Goal: Task Accomplishment & Management: Manage account settings

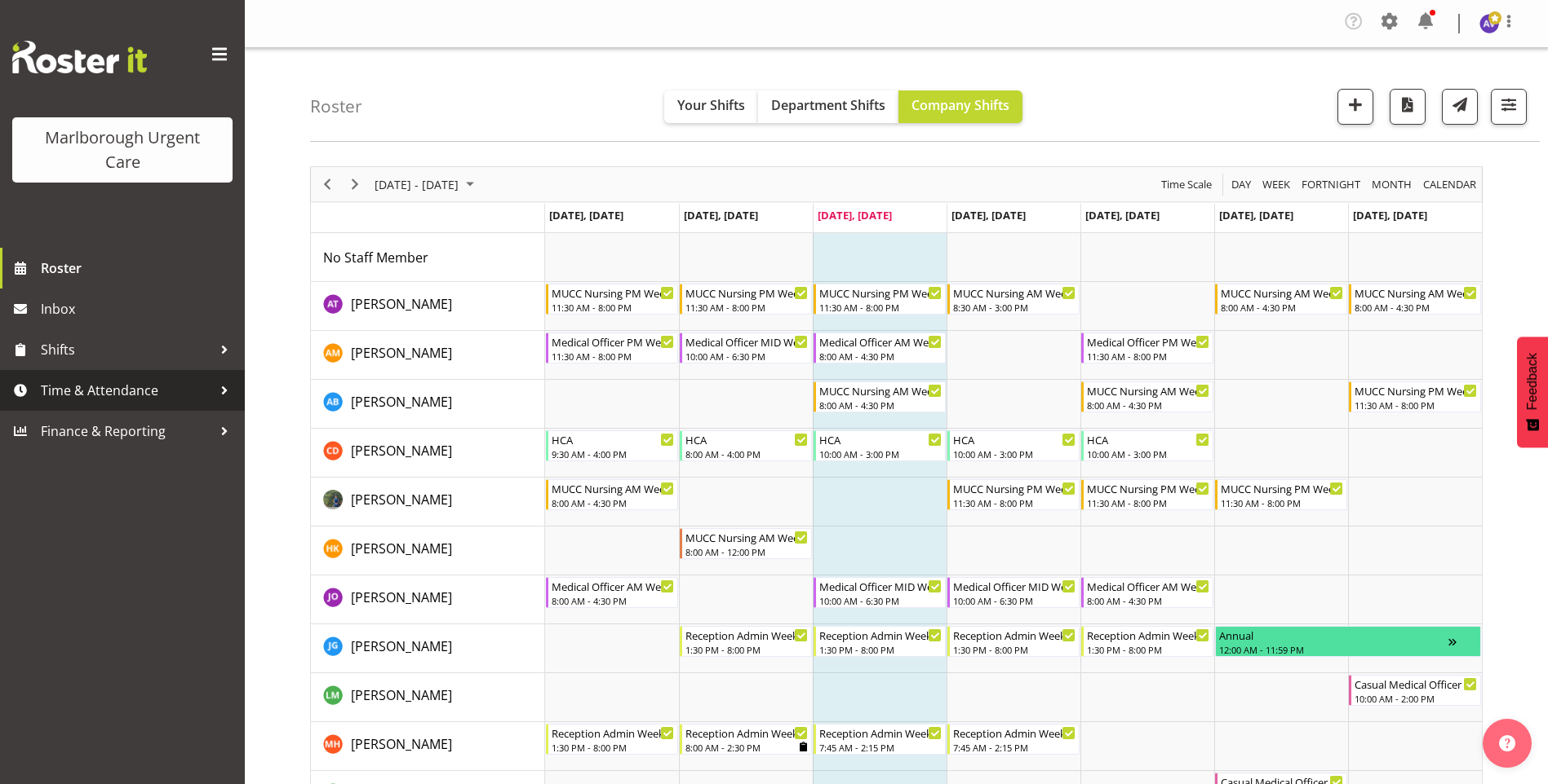
click at [68, 387] on span "Time & Attendance" at bounding box center [127, 390] width 171 height 25
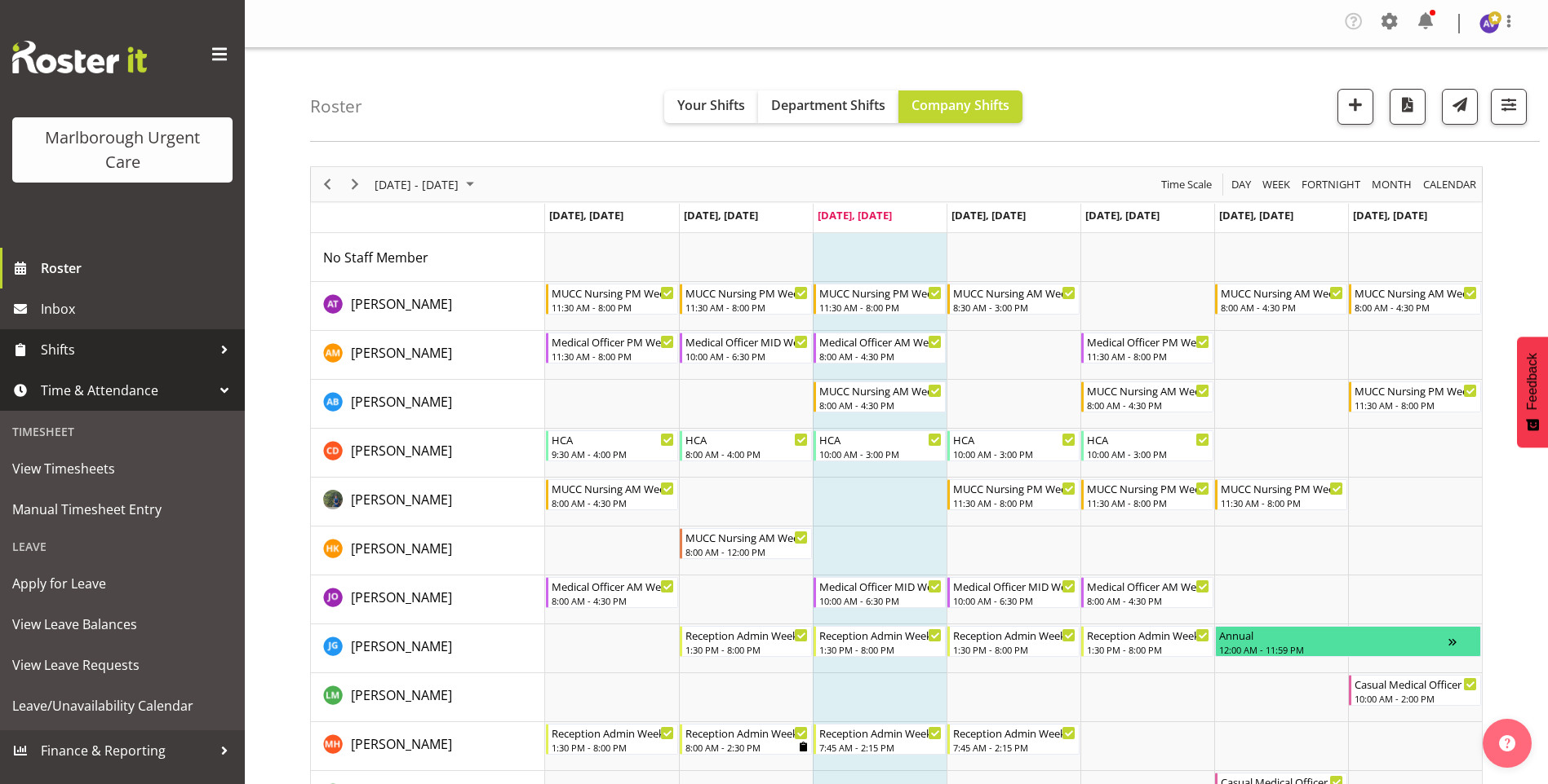
click at [73, 357] on span "Shifts" at bounding box center [127, 349] width 171 height 25
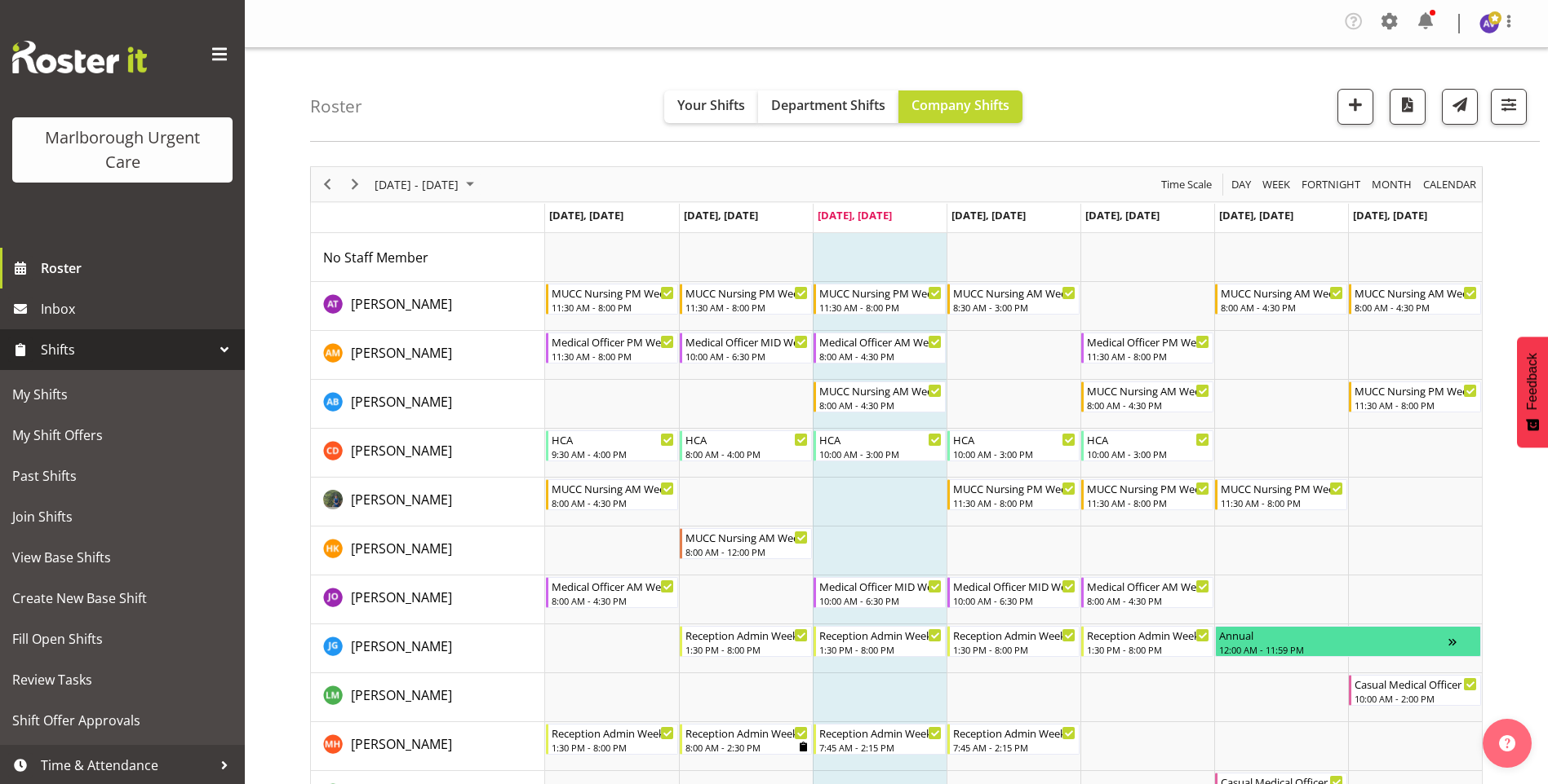
click at [73, 354] on span "Shifts" at bounding box center [127, 349] width 171 height 25
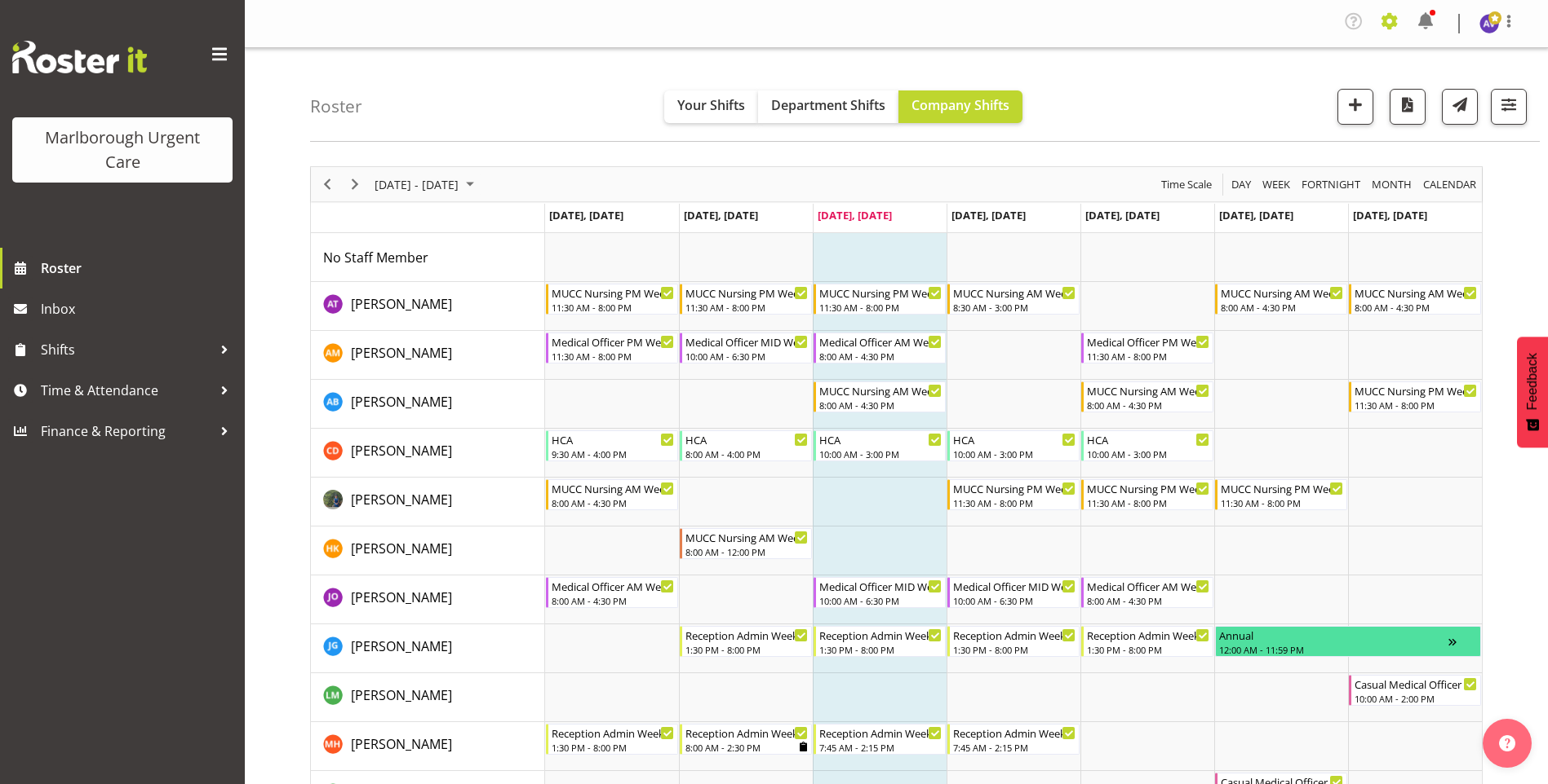
click at [1396, 19] on span at bounding box center [1389, 21] width 26 height 26
click at [1313, 112] on link "Employees" at bounding box center [1325, 122] width 157 height 29
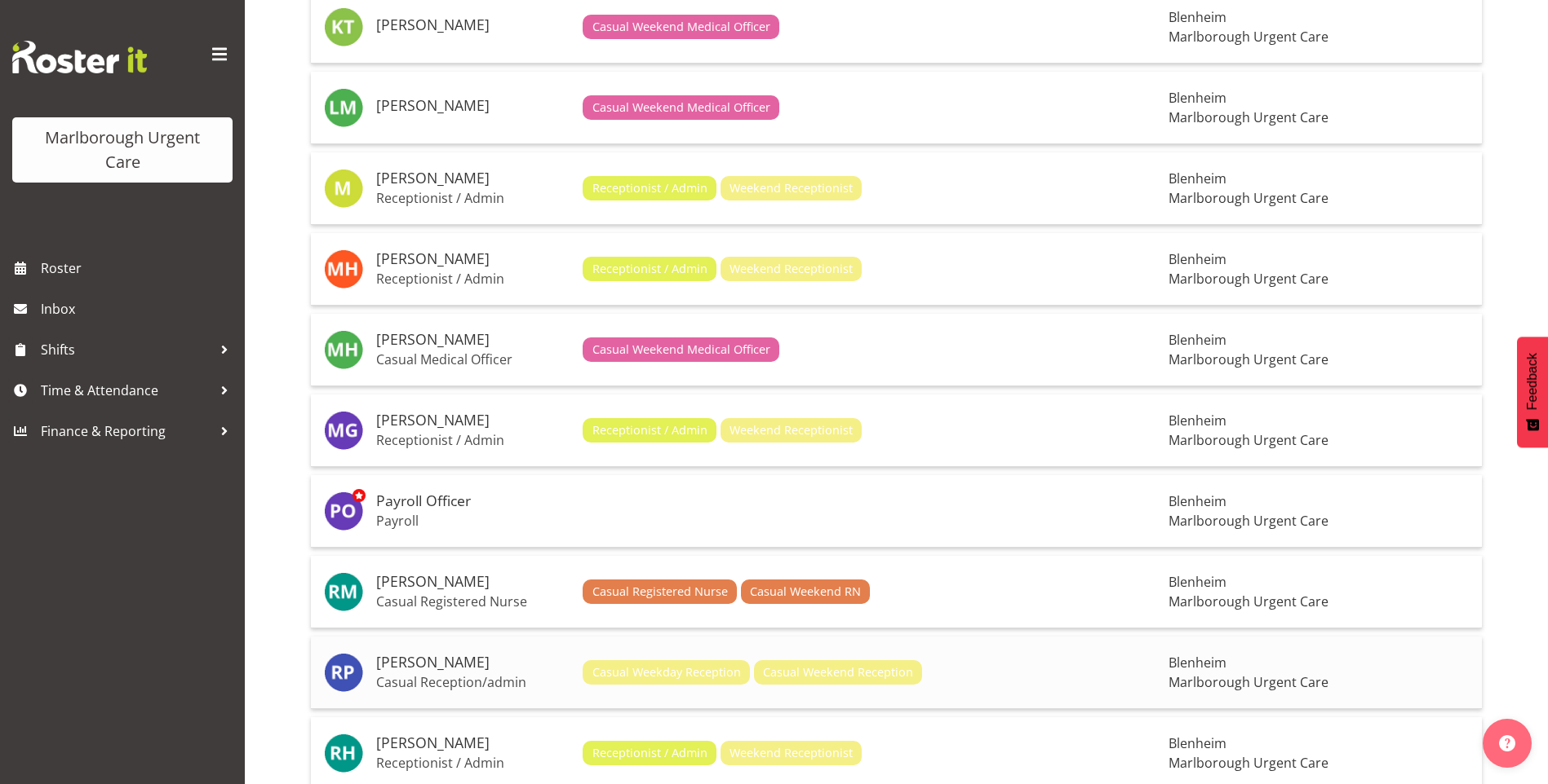
scroll to position [1468, 0]
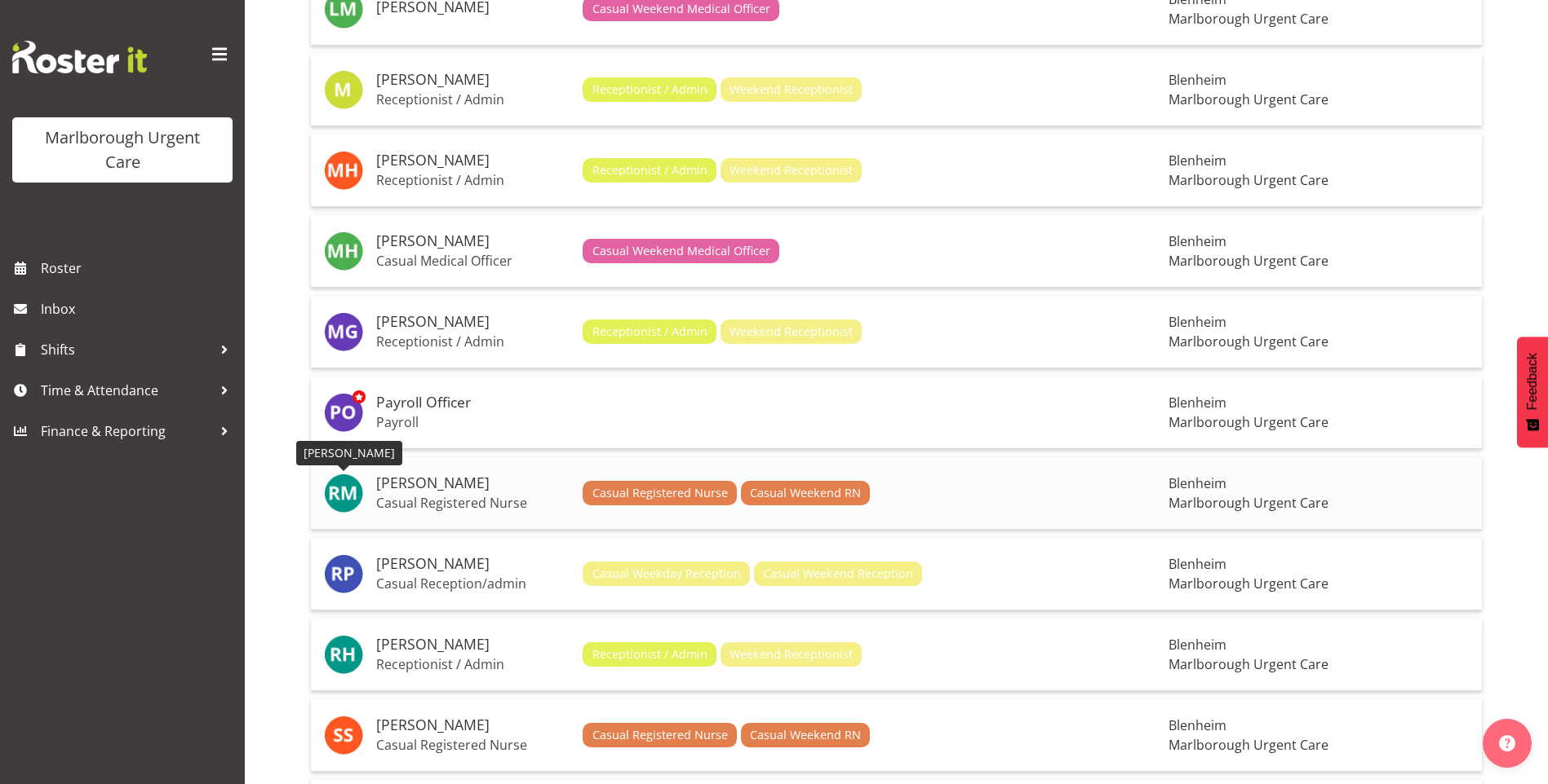
click at [348, 484] on img at bounding box center [343, 493] width 39 height 39
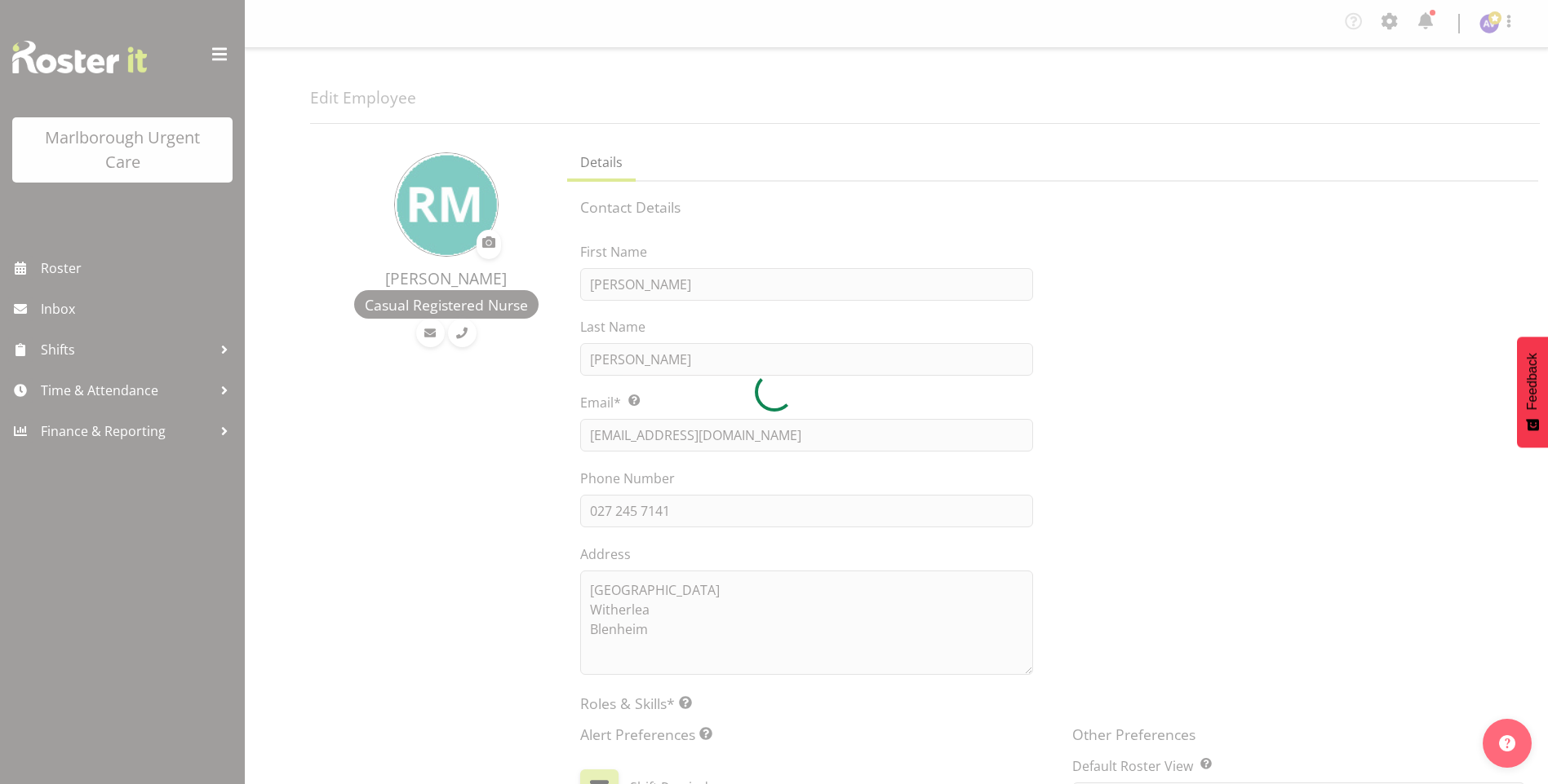
select select "TimelineWeek"
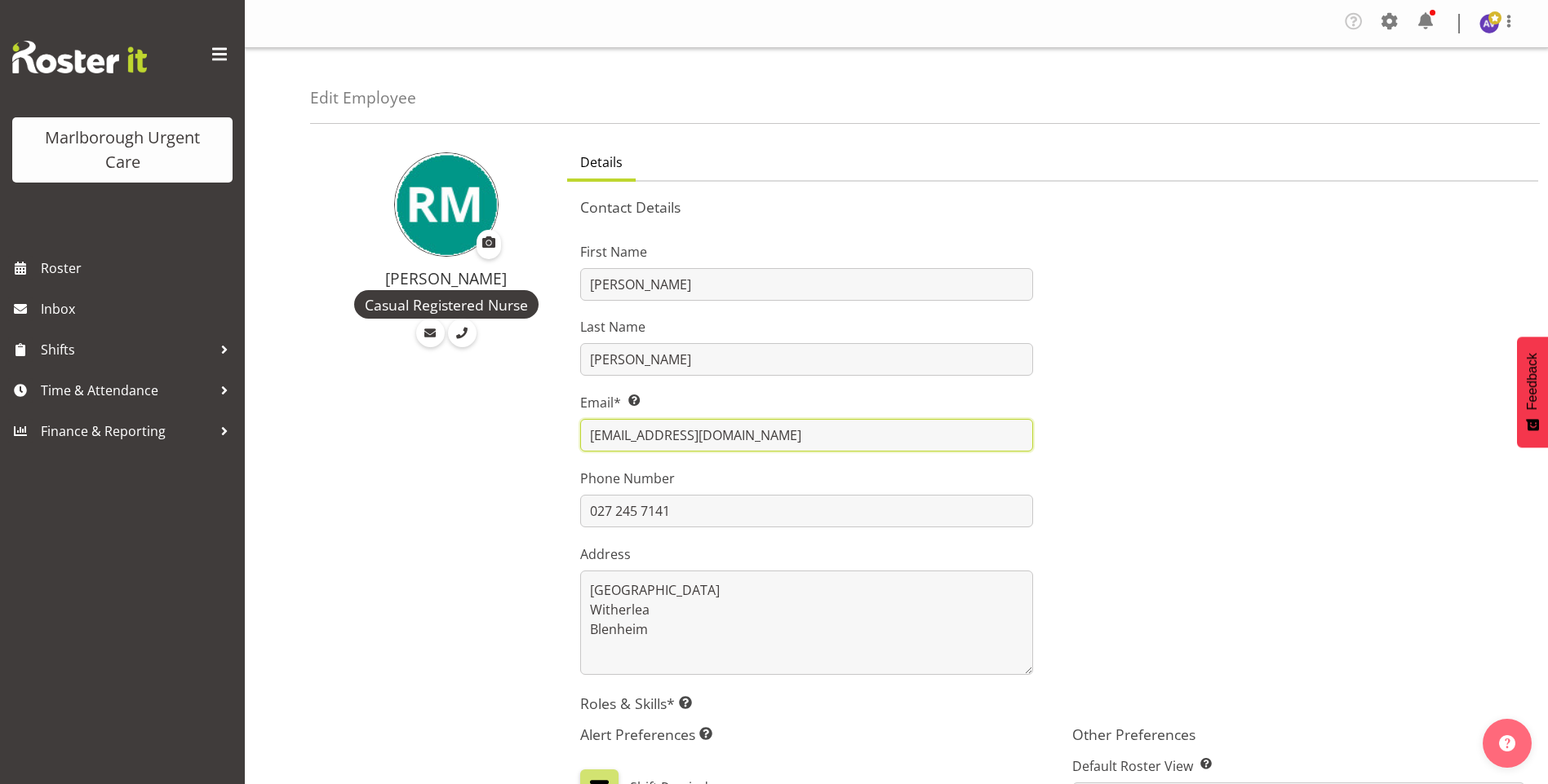
drag, startPoint x: 761, startPoint y: 436, endPoint x: 566, endPoint y: 436, distance: 195.0
click at [566, 436] on div "First Name Rachel Last Name Murphy Email* This is a required field. gillr1997@g…" at bounding box center [805, 452] width 492 height 466
click at [677, 436] on input "gillr1997@gmail.com" at bounding box center [806, 436] width 452 height 33
click at [639, 432] on input "gillr1997@gmail.com" at bounding box center [806, 436] width 452 height 33
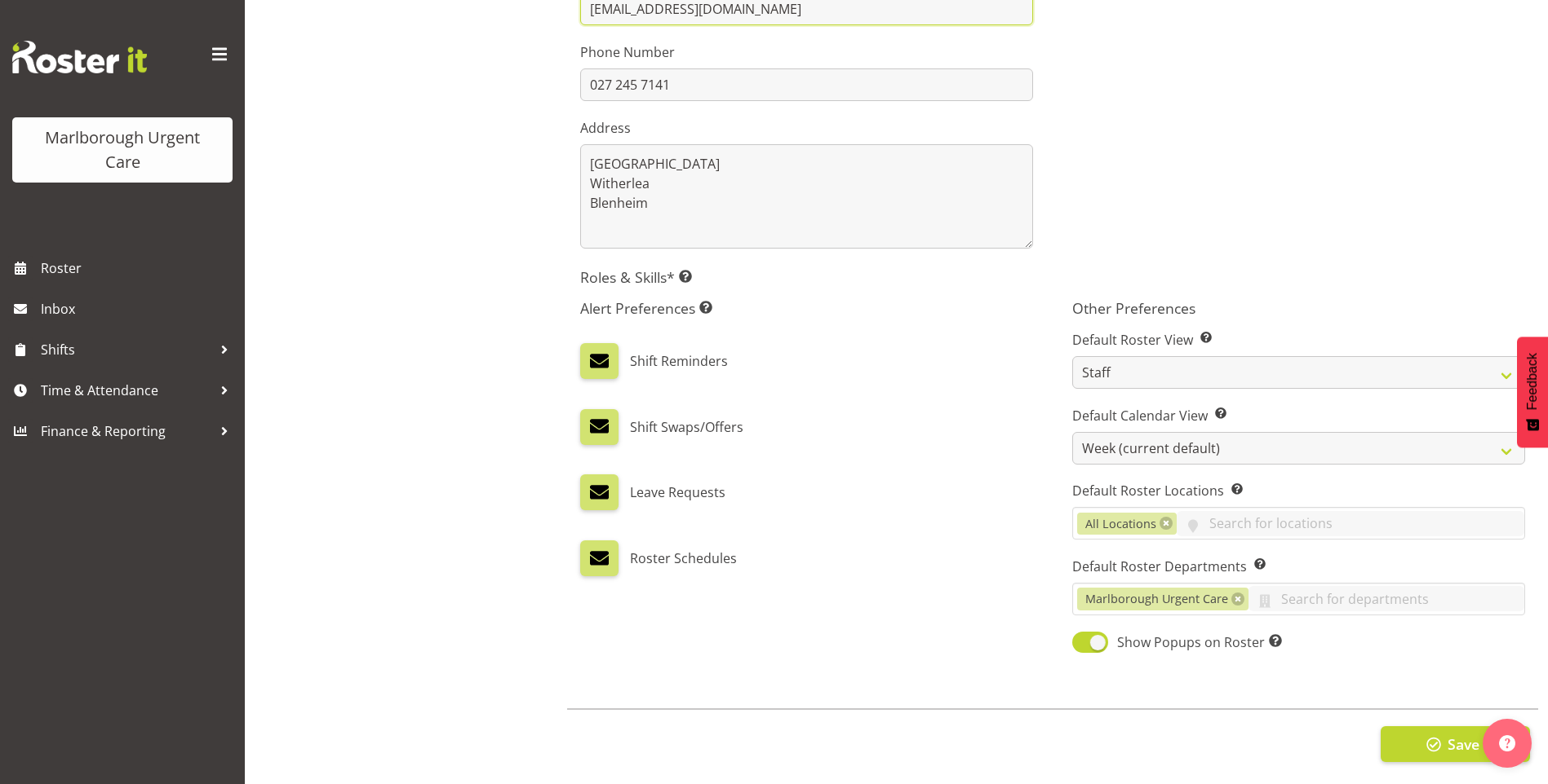
scroll to position [443, 0]
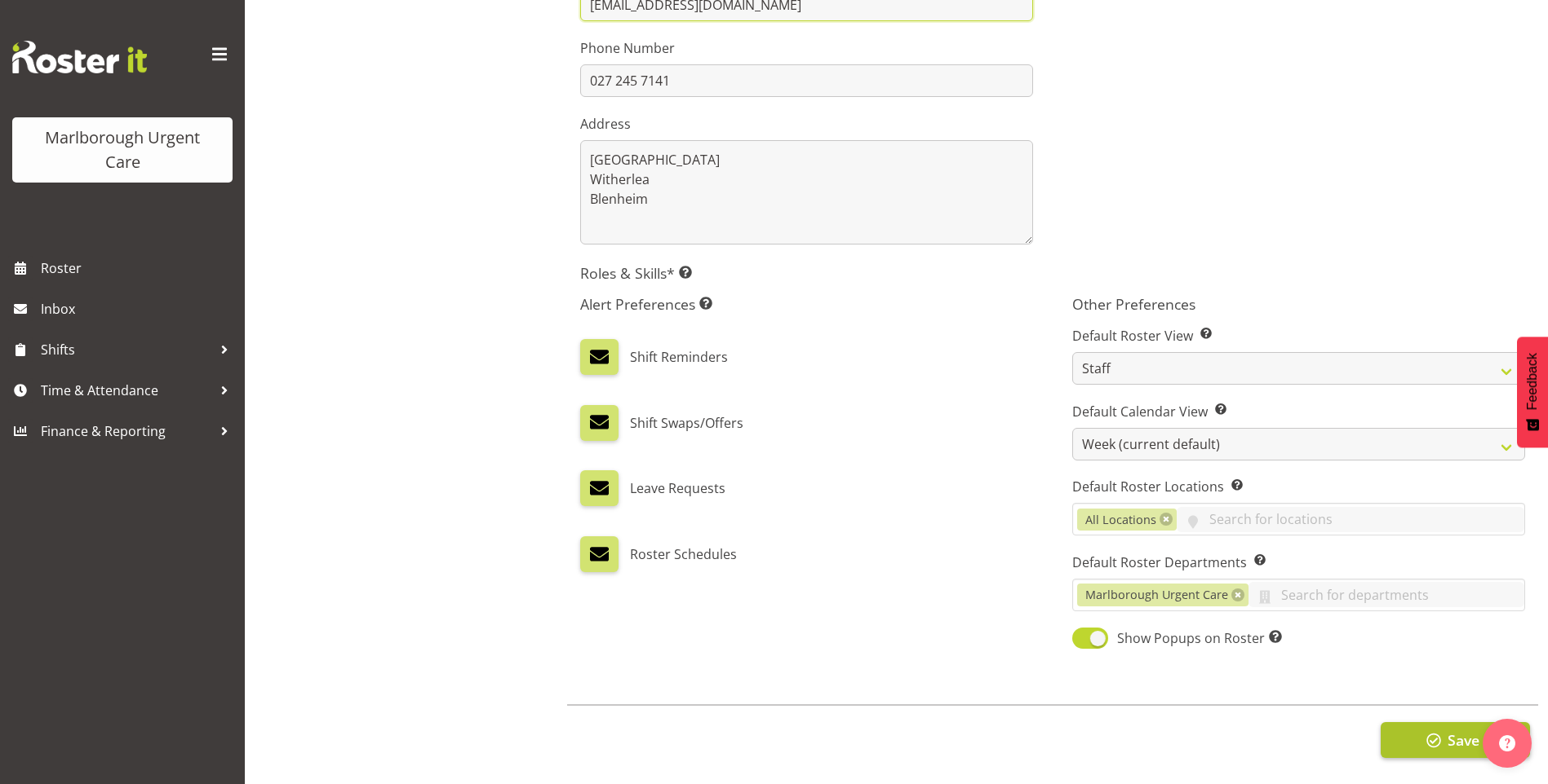
type input "gillr1992@gmail.com"
click at [1415, 725] on button "Save" at bounding box center [1455, 739] width 150 height 36
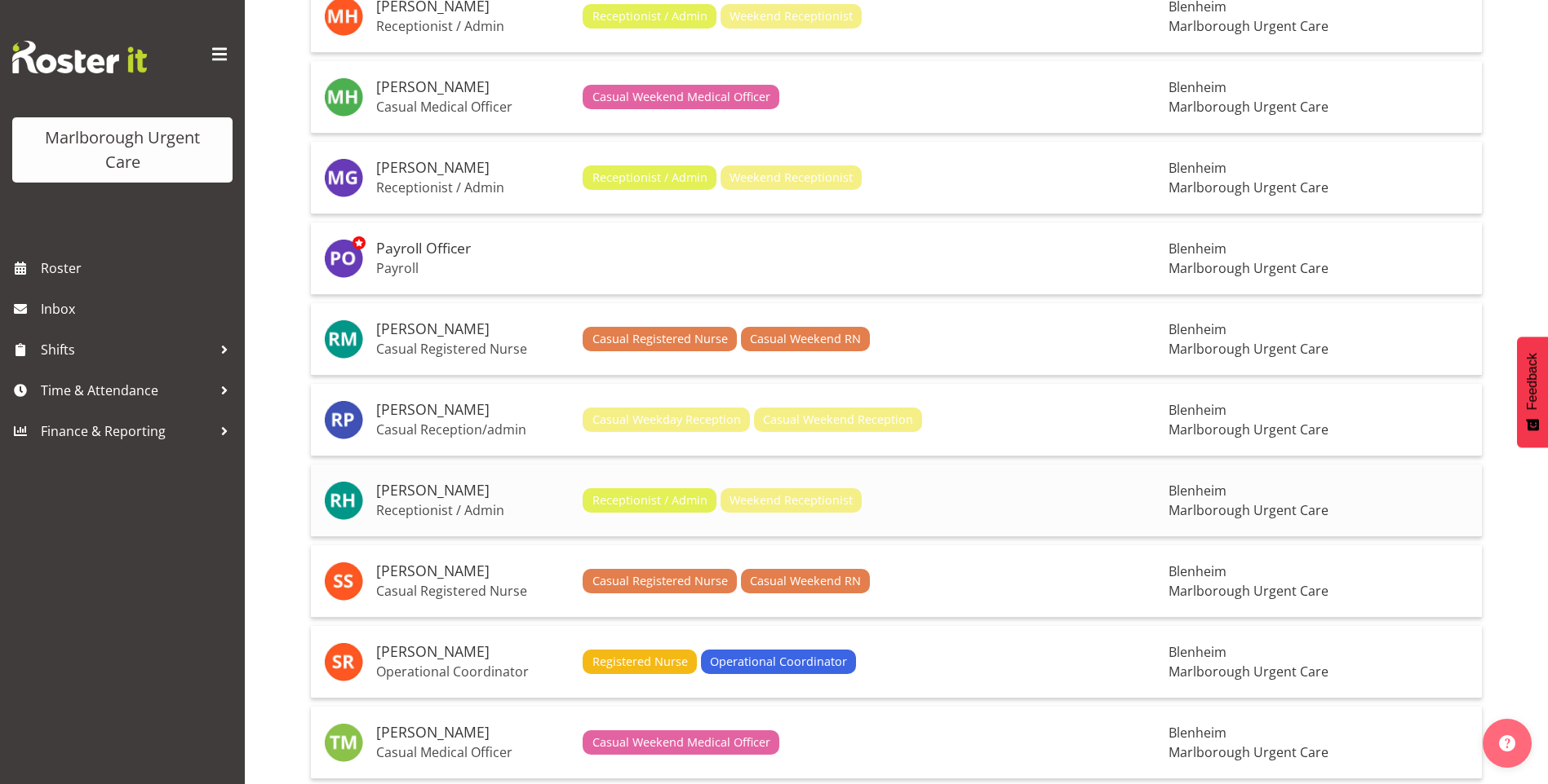
scroll to position [1631, 0]
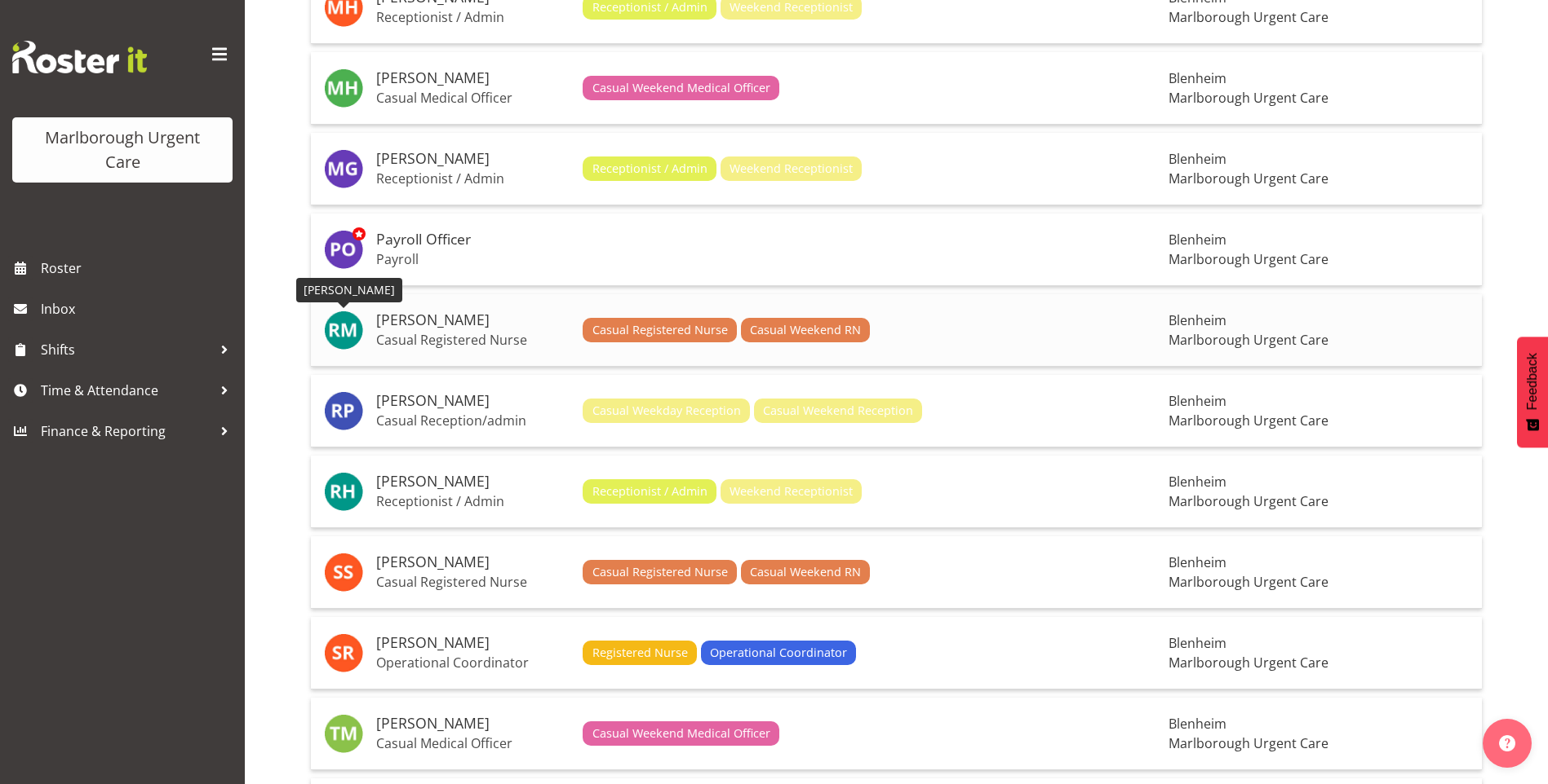
click at [358, 325] on img at bounding box center [343, 330] width 39 height 39
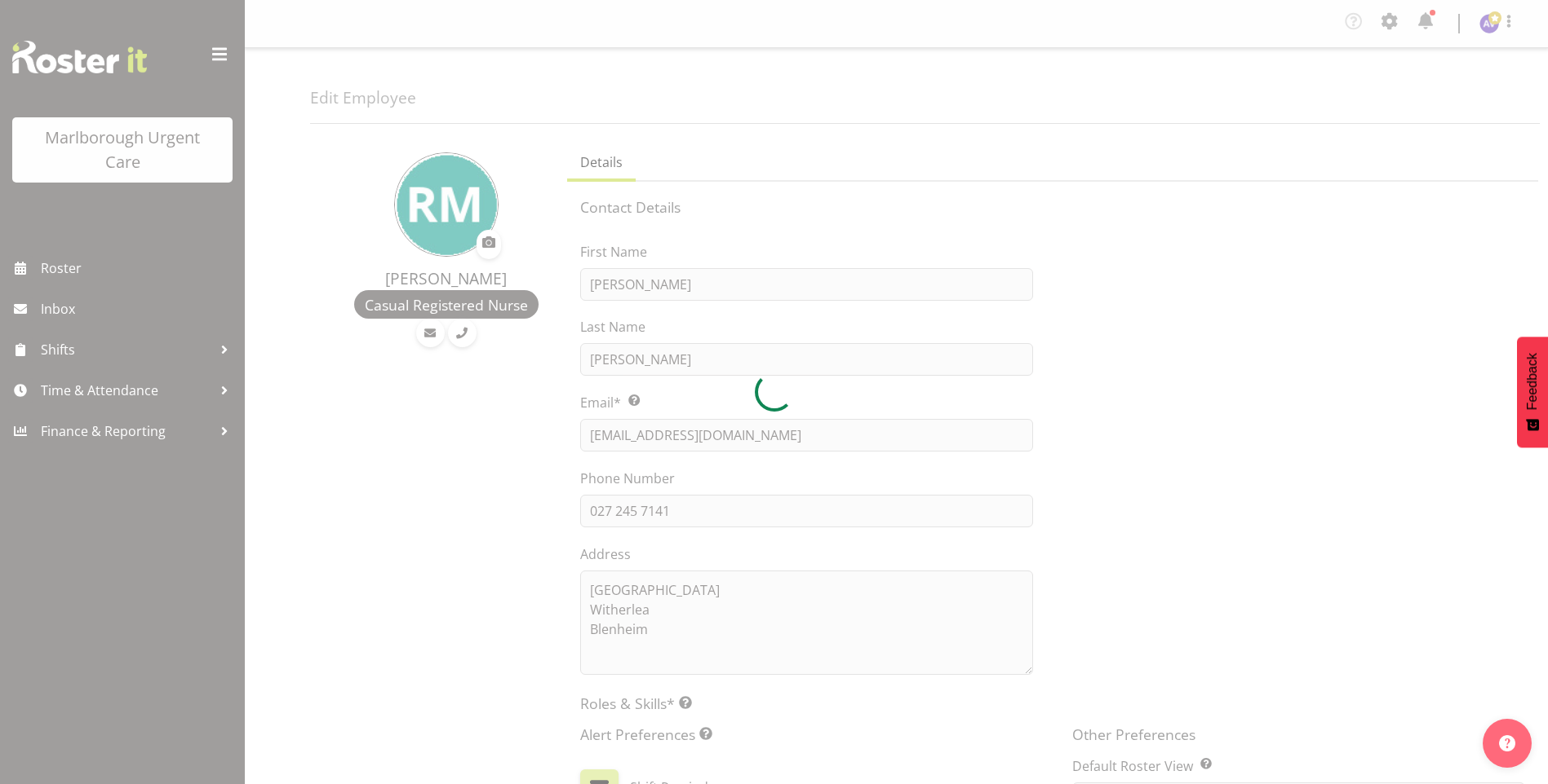
select select "TimelineWeek"
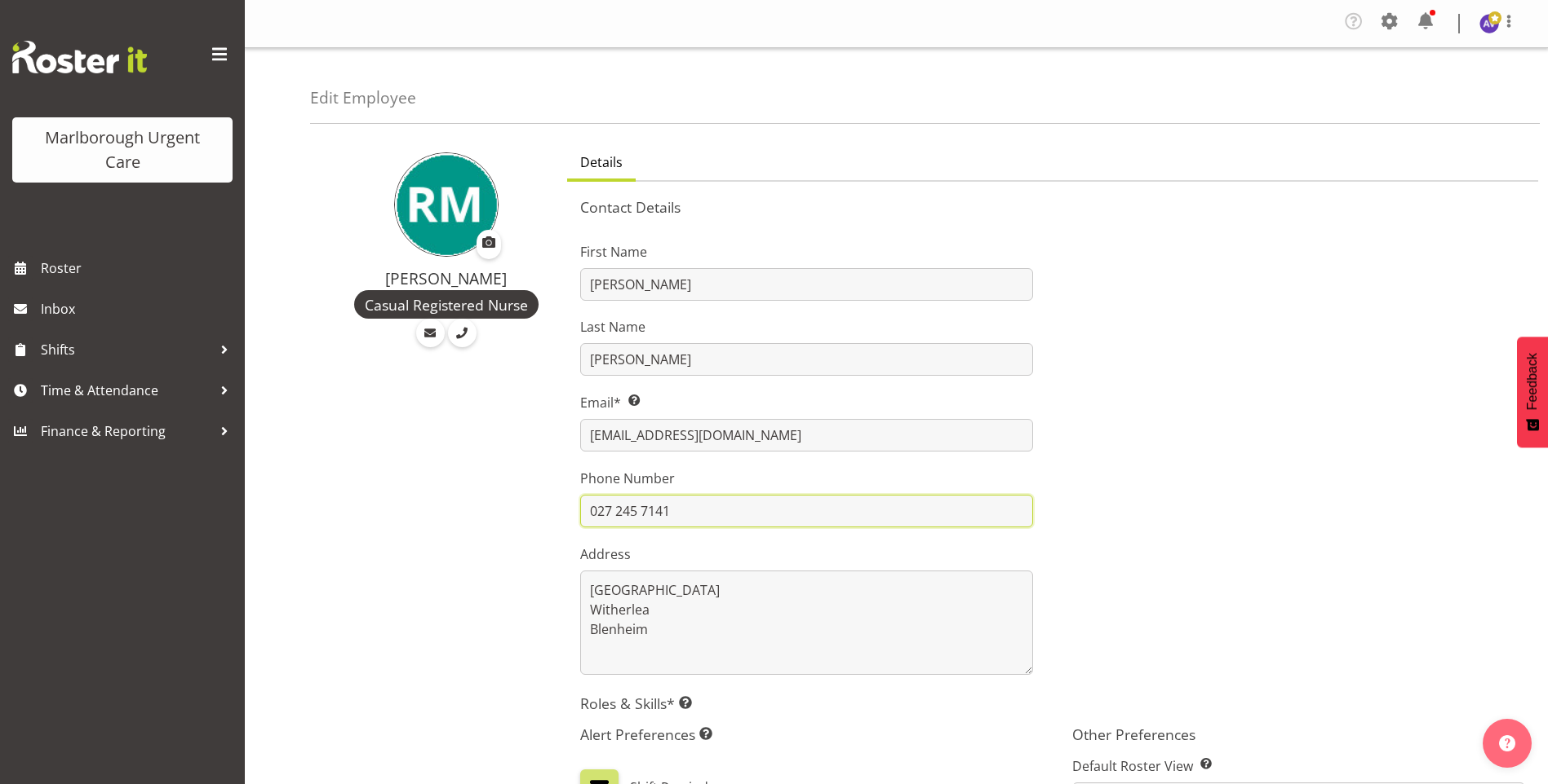
click at [622, 511] on input "027 245 7141" at bounding box center [806, 511] width 452 height 33
drag, startPoint x: 604, startPoint y: 509, endPoint x: 925, endPoint y: 504, distance: 321.0
click at [920, 507] on input "027 245 7141" at bounding box center [806, 511] width 452 height 33
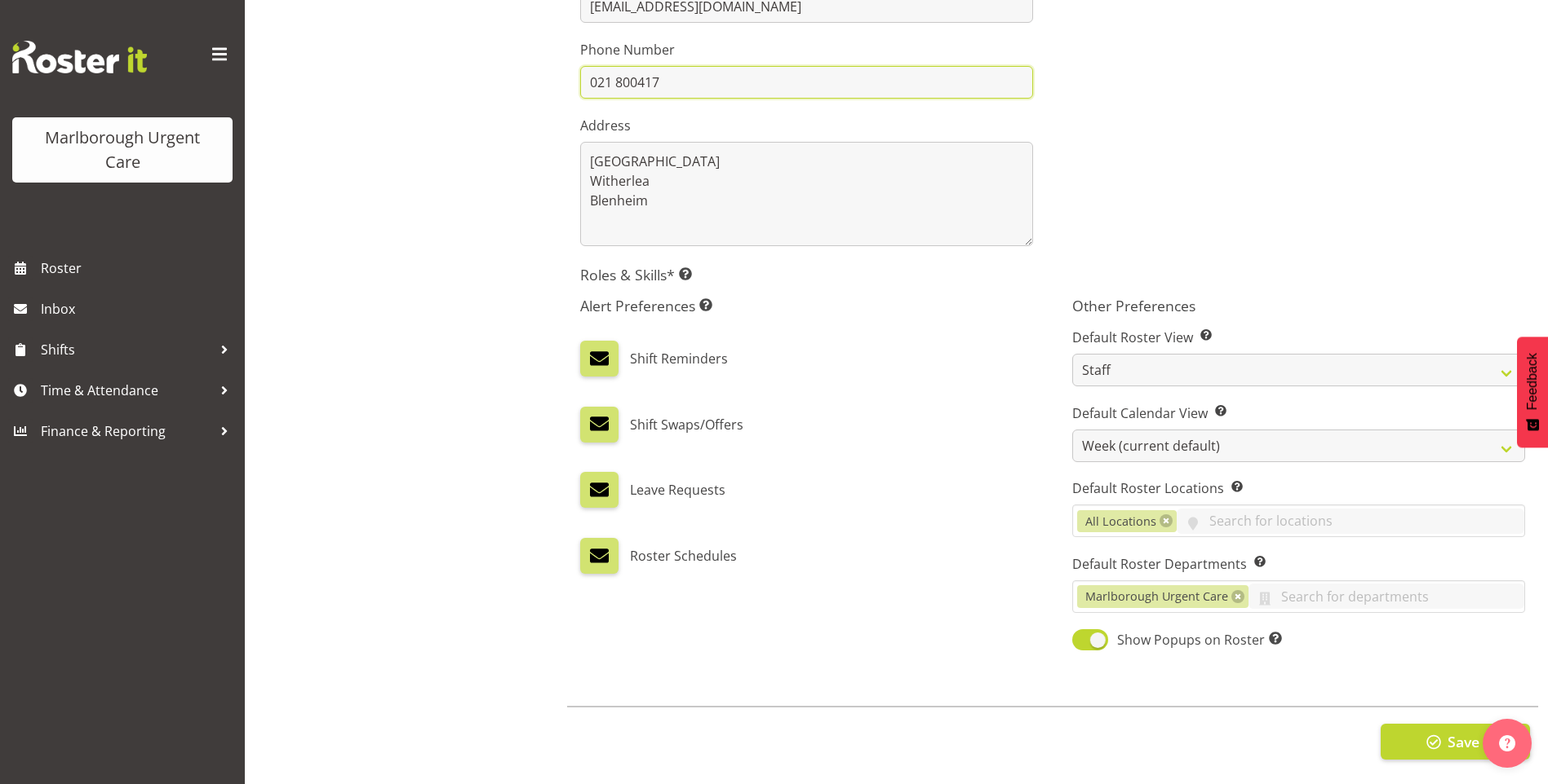
scroll to position [443, 0]
type input "021 800417"
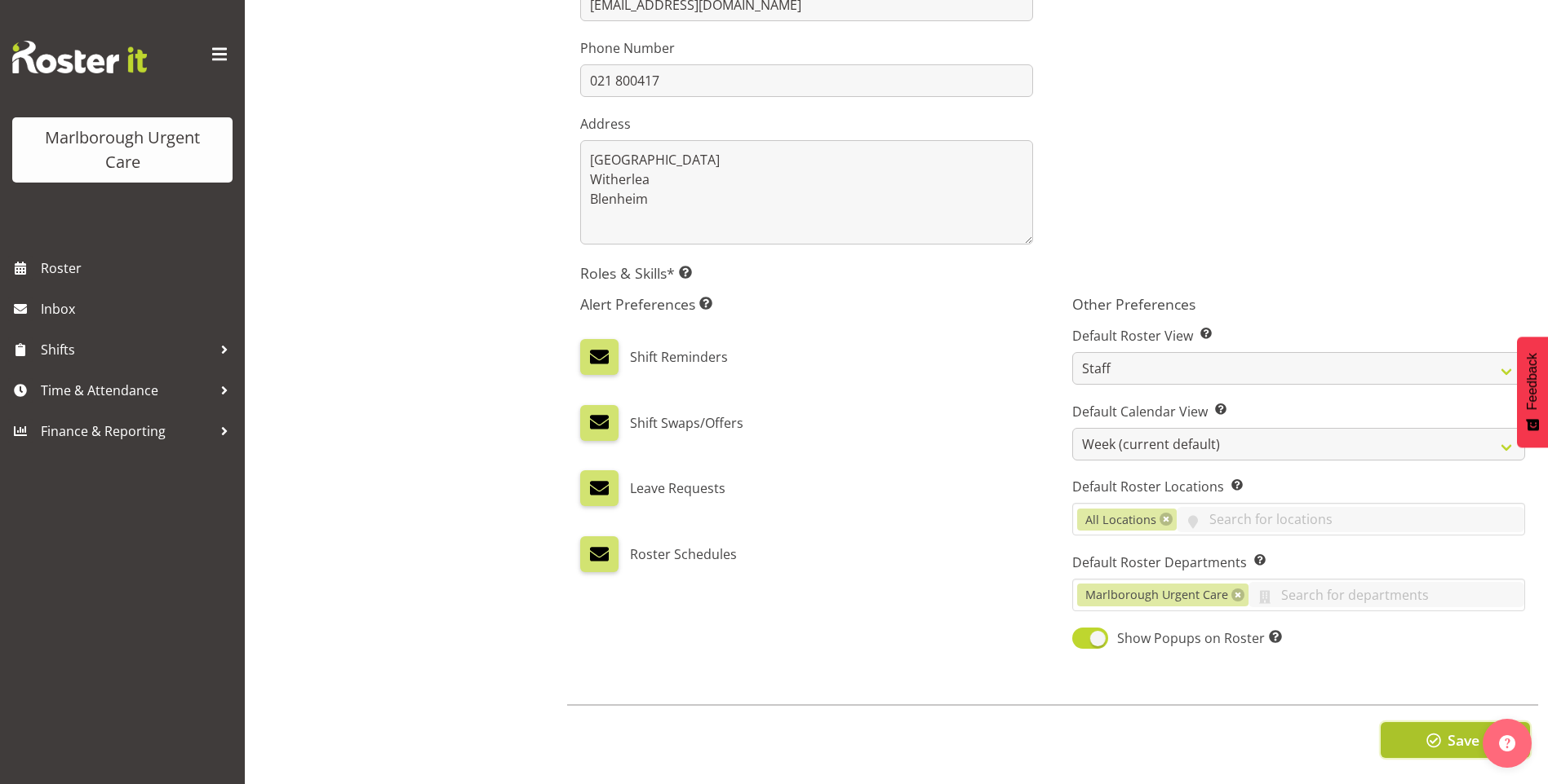
click at [1403, 737] on button "Save" at bounding box center [1455, 739] width 150 height 36
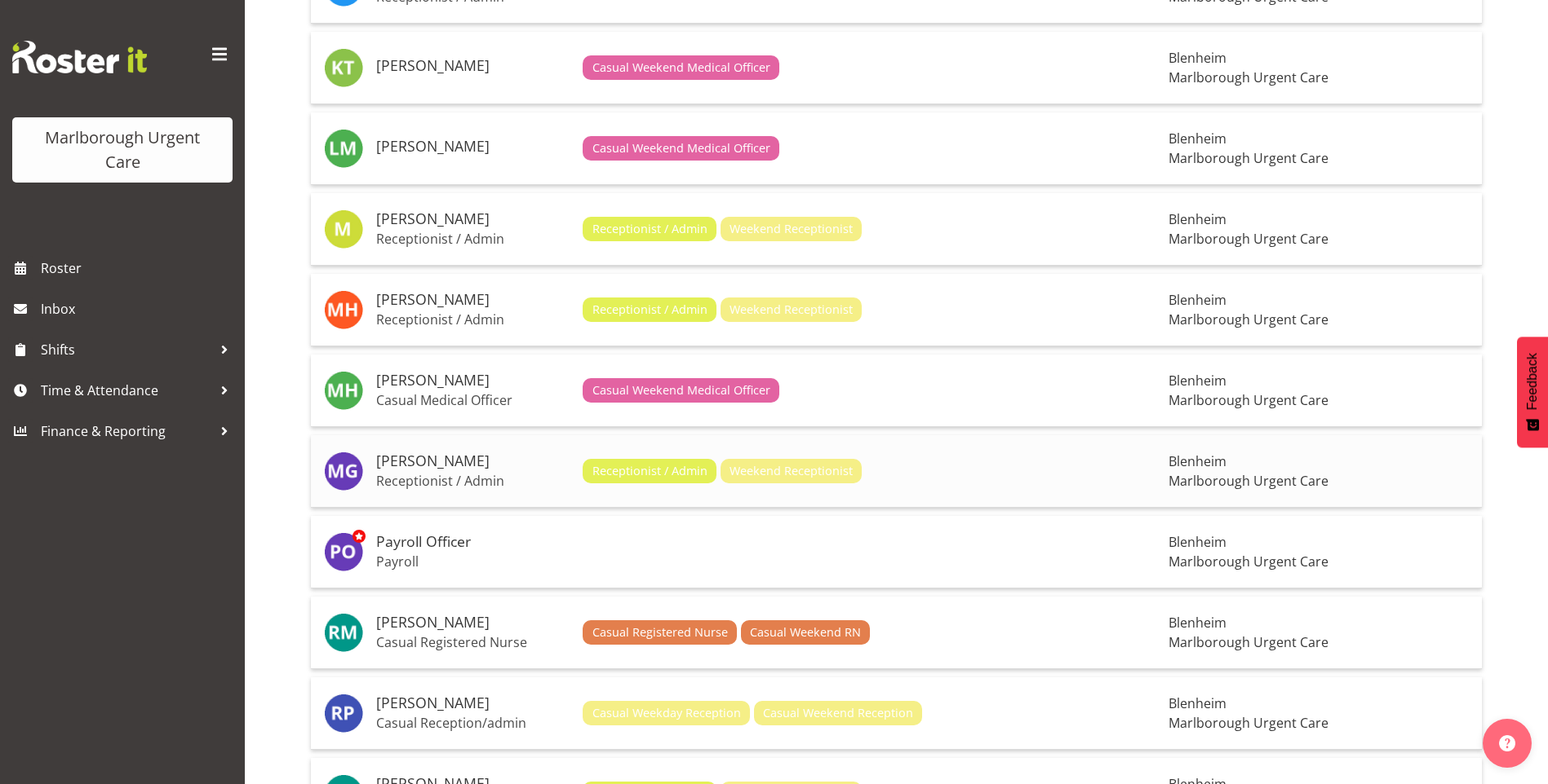
scroll to position [1468, 0]
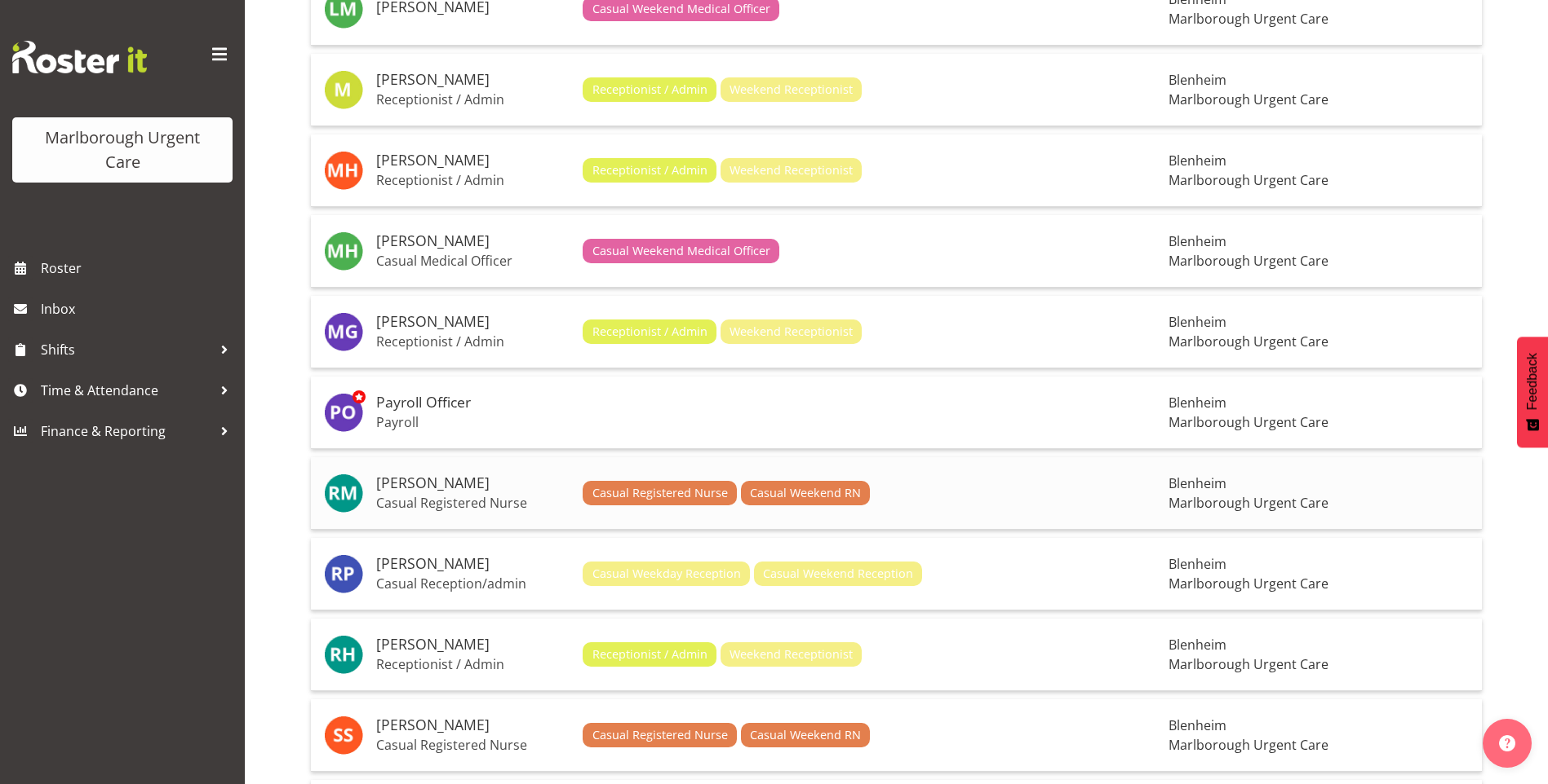
click at [406, 476] on h5 "[PERSON_NAME]" at bounding box center [473, 483] width 193 height 16
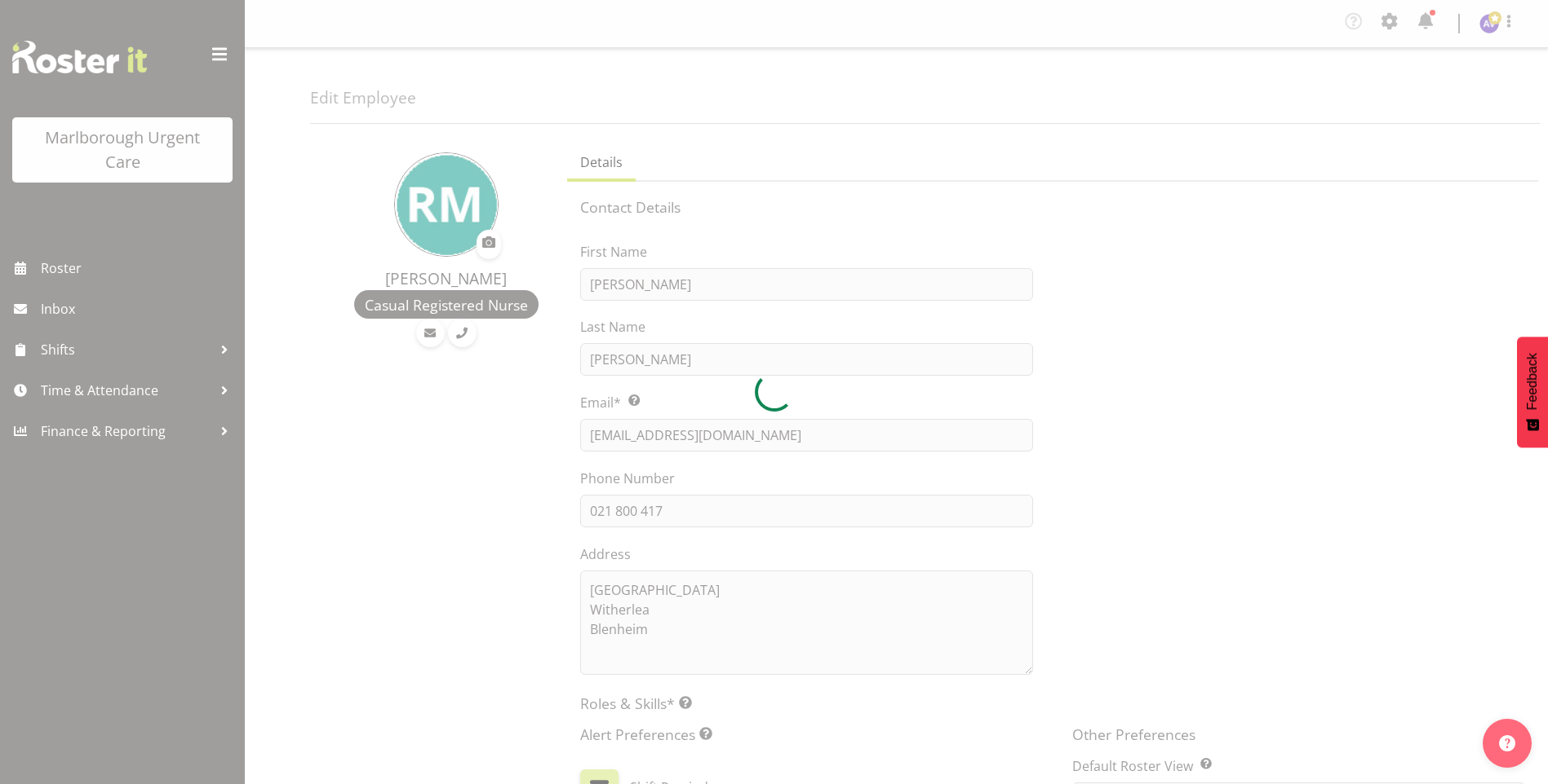
select select "TimelineWeek"
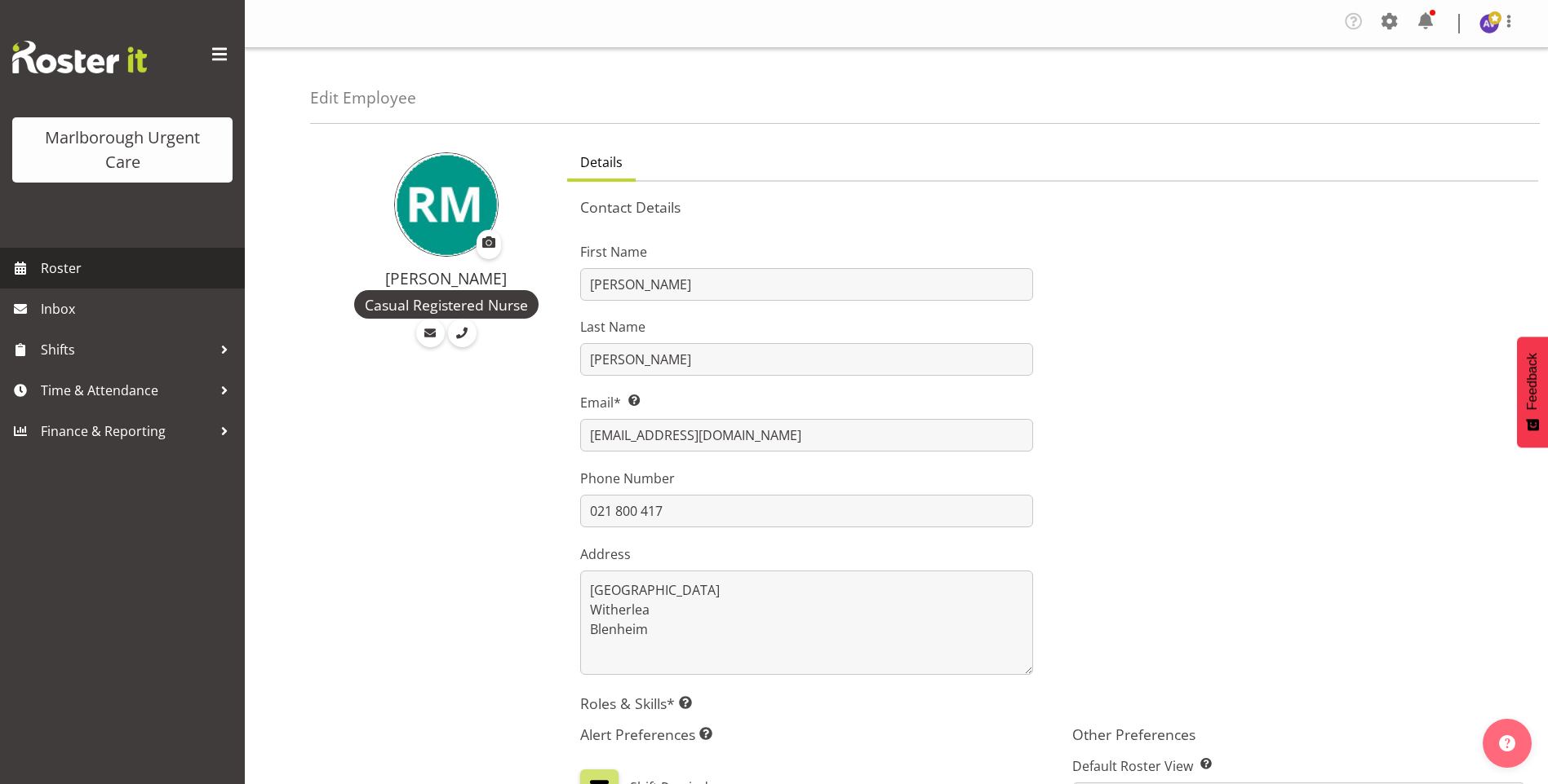
click at [68, 260] on span "Roster" at bounding box center [139, 268] width 196 height 25
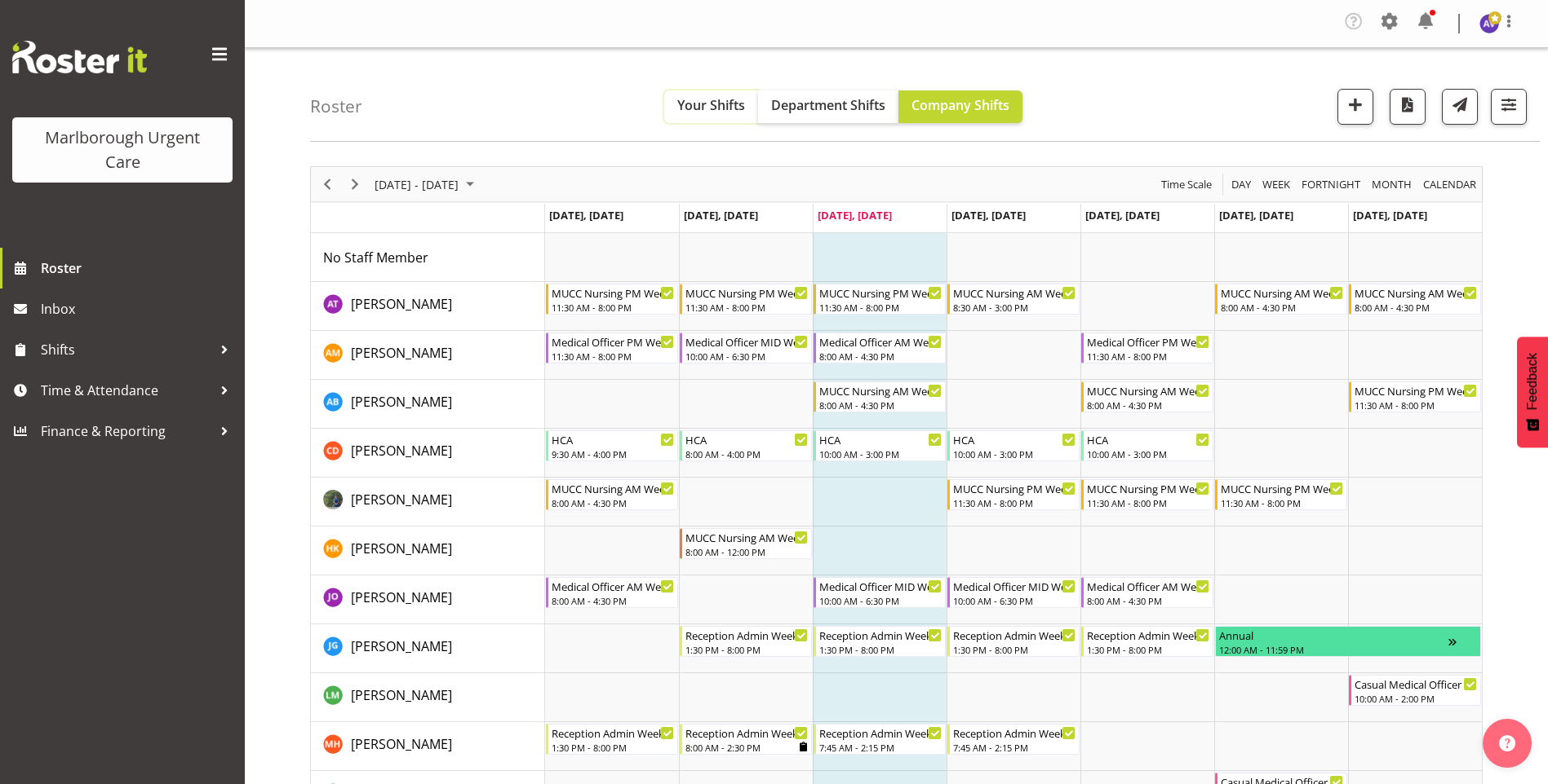
click at [696, 99] on span "Your Shifts" at bounding box center [711, 106] width 68 height 18
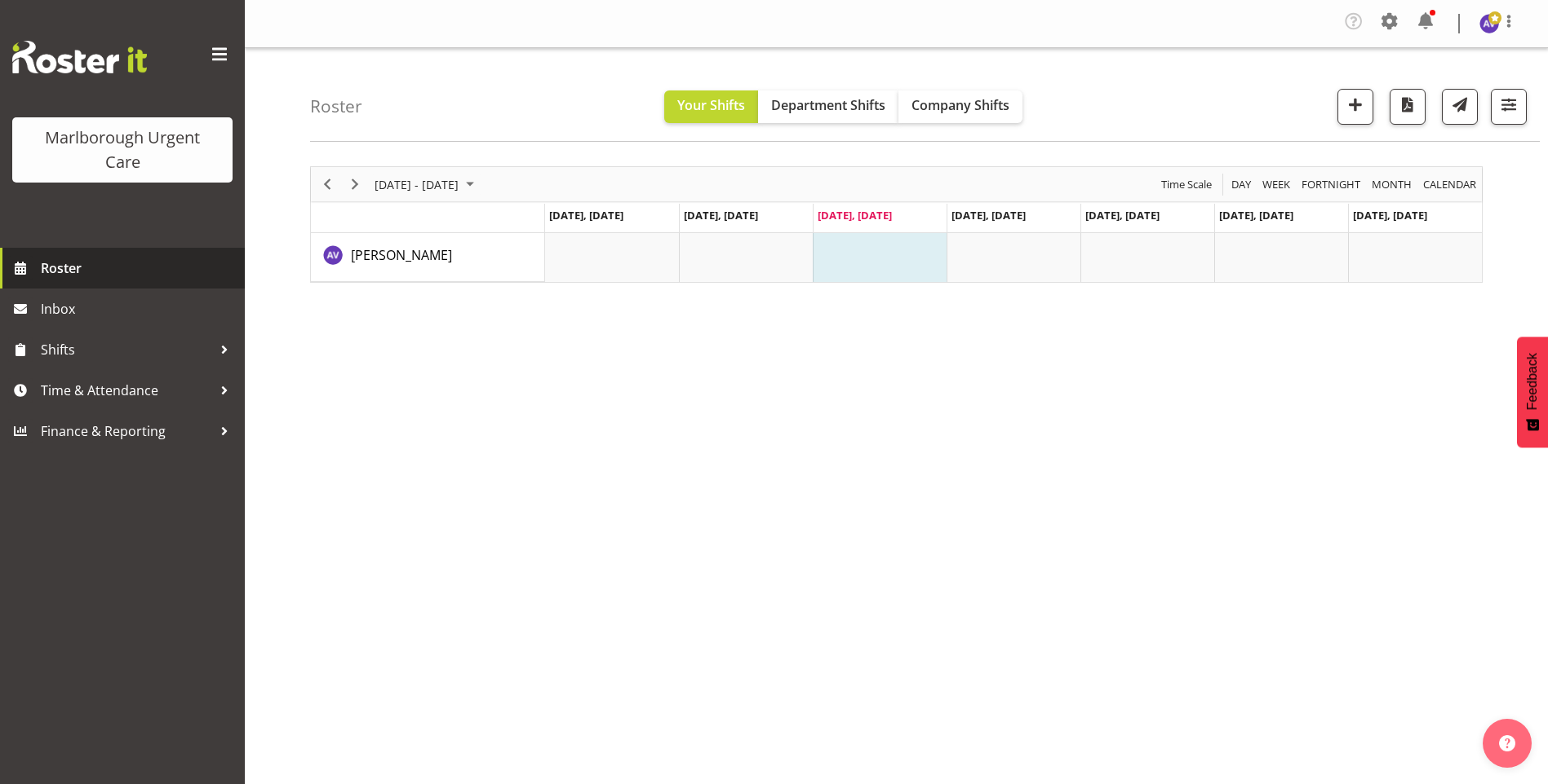
click at [43, 265] on span "Roster" at bounding box center [139, 268] width 196 height 25
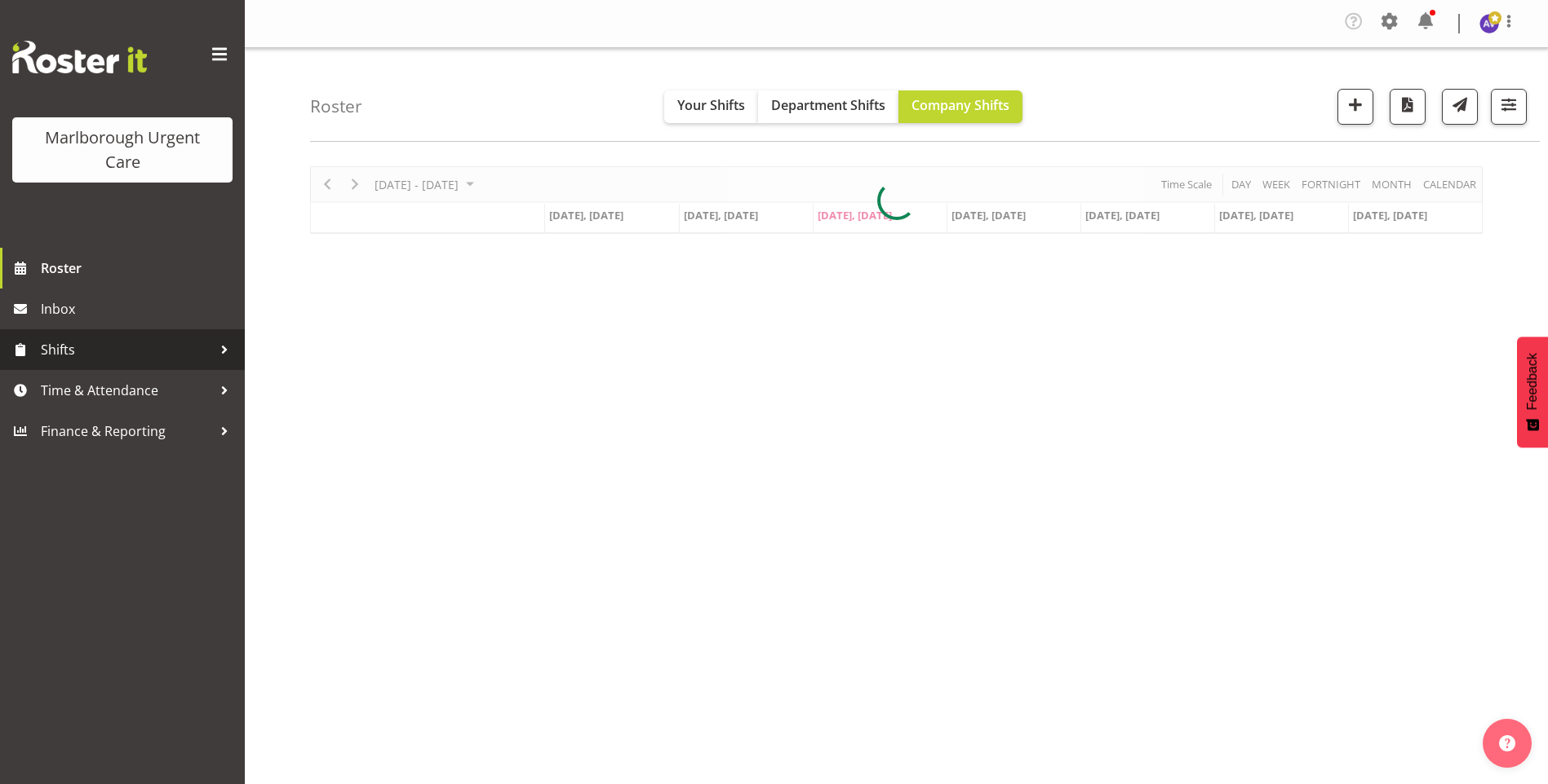
drag, startPoint x: 63, startPoint y: 336, endPoint x: 104, endPoint y: 337, distance: 41.0
click at [62, 336] on link "Shifts" at bounding box center [122, 349] width 244 height 41
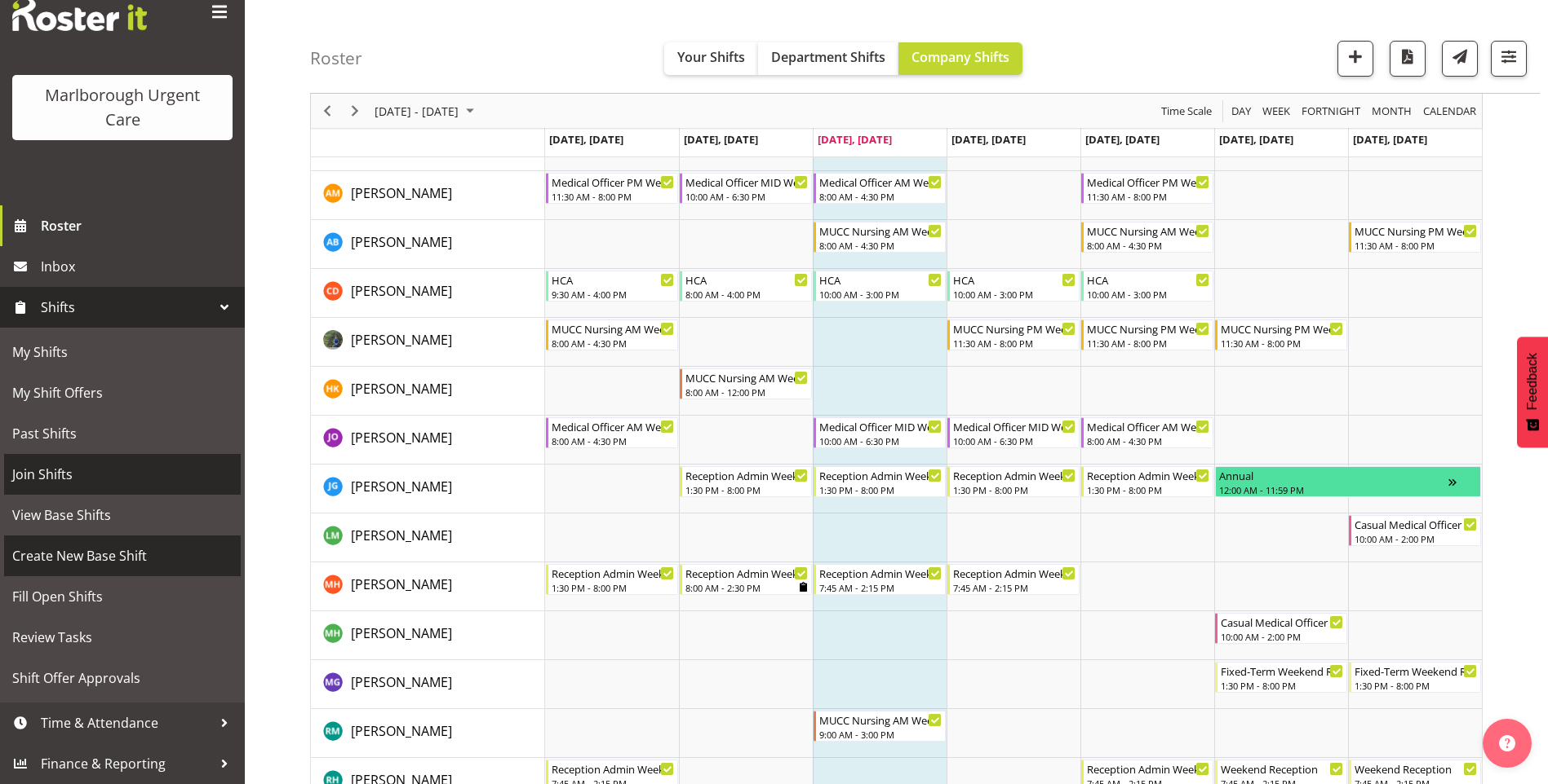
scroll to position [163, 0]
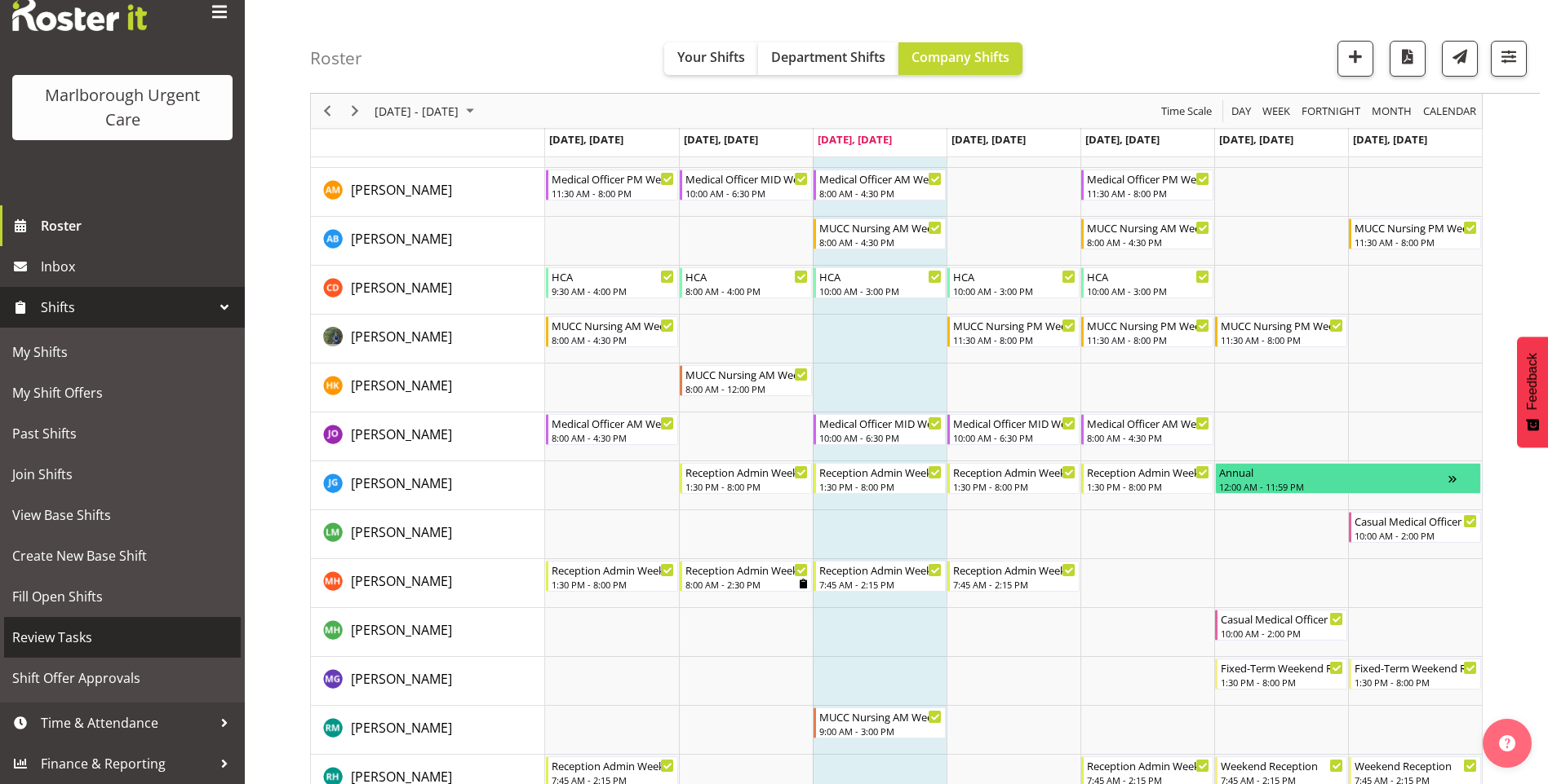
click at [68, 629] on span "Review Tasks" at bounding box center [121, 637] width 220 height 25
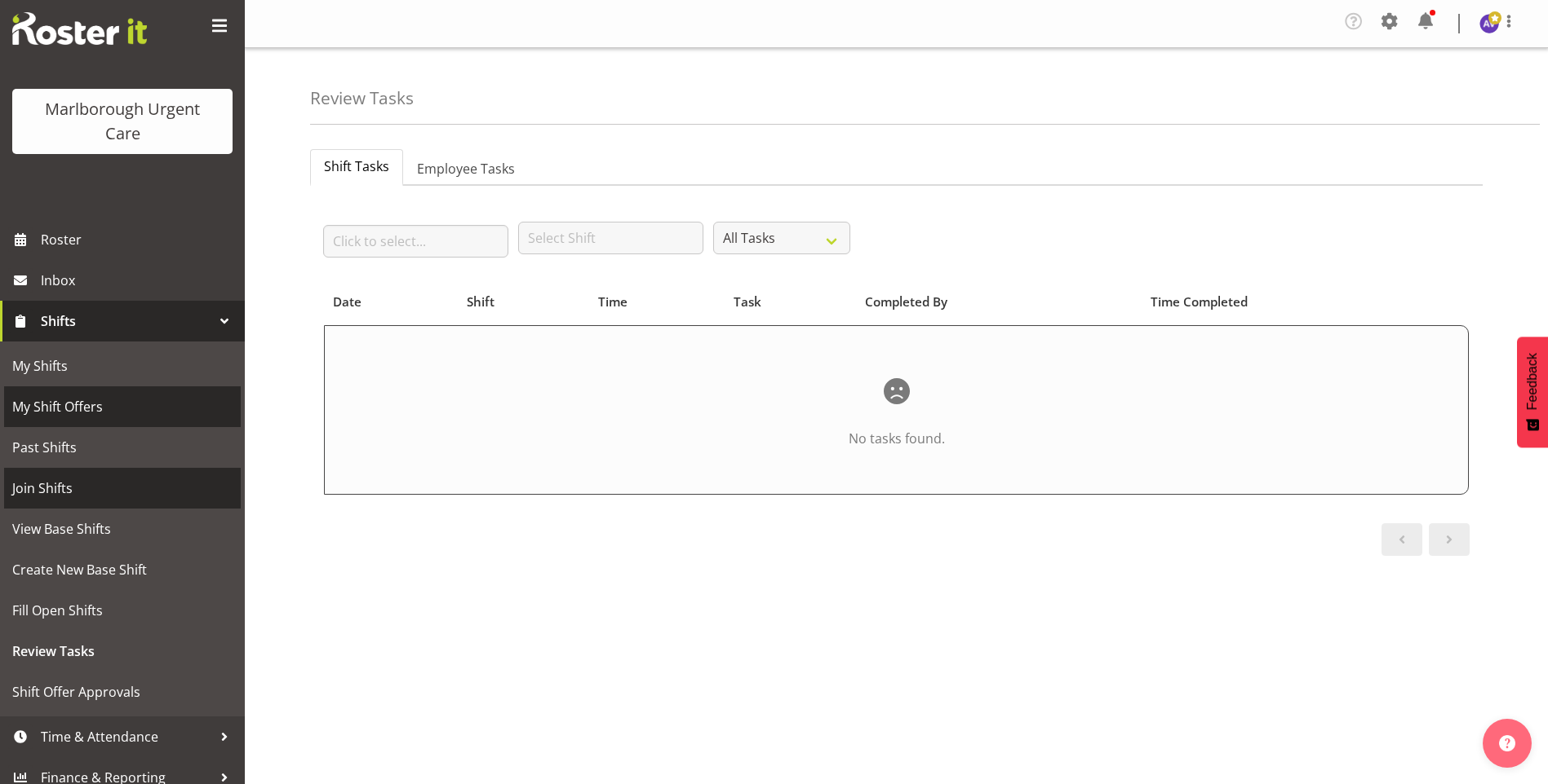
scroll to position [43, 0]
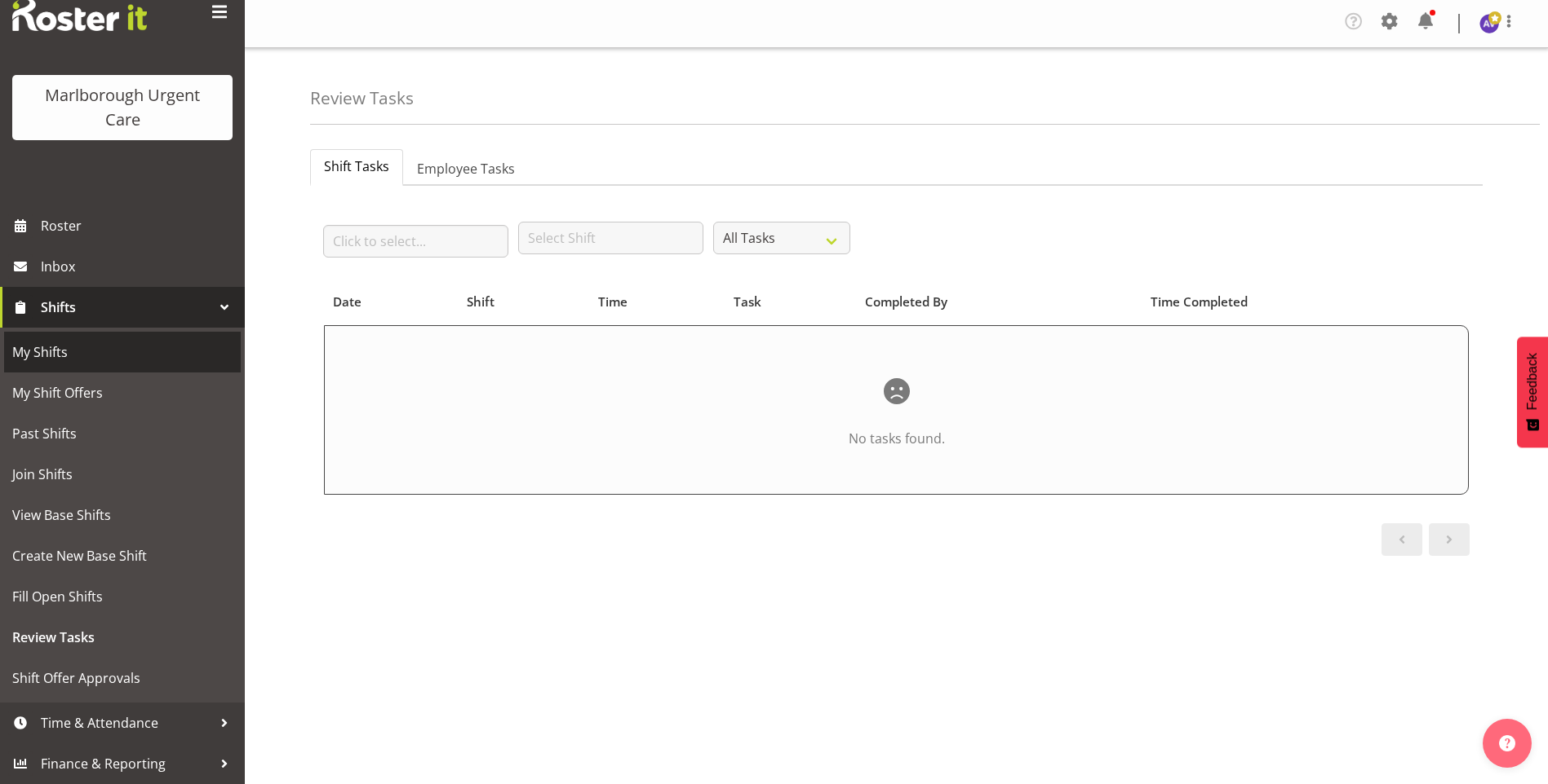
click at [49, 346] on span "My Shifts" at bounding box center [121, 352] width 220 height 25
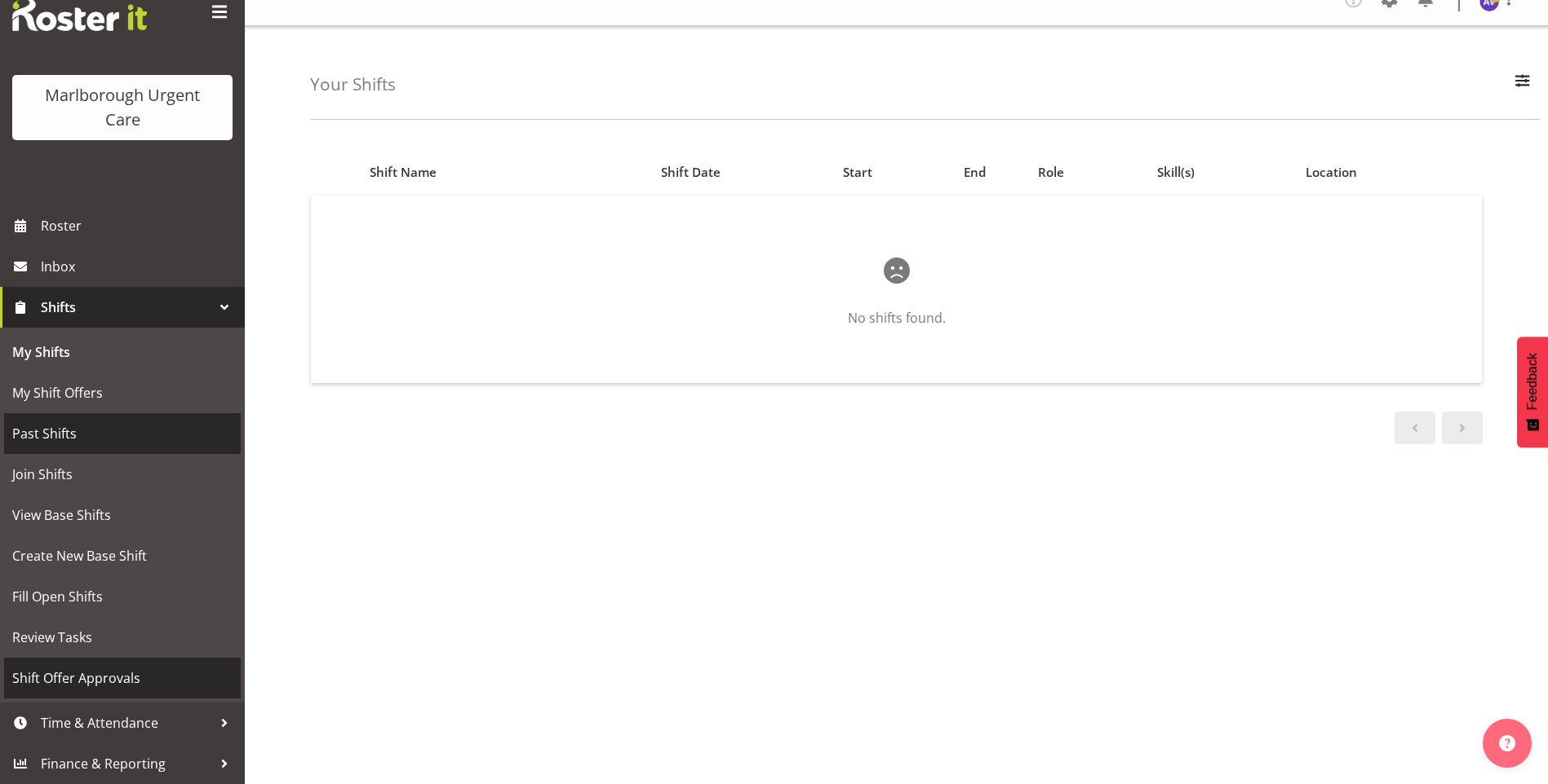
scroll to position [35, 0]
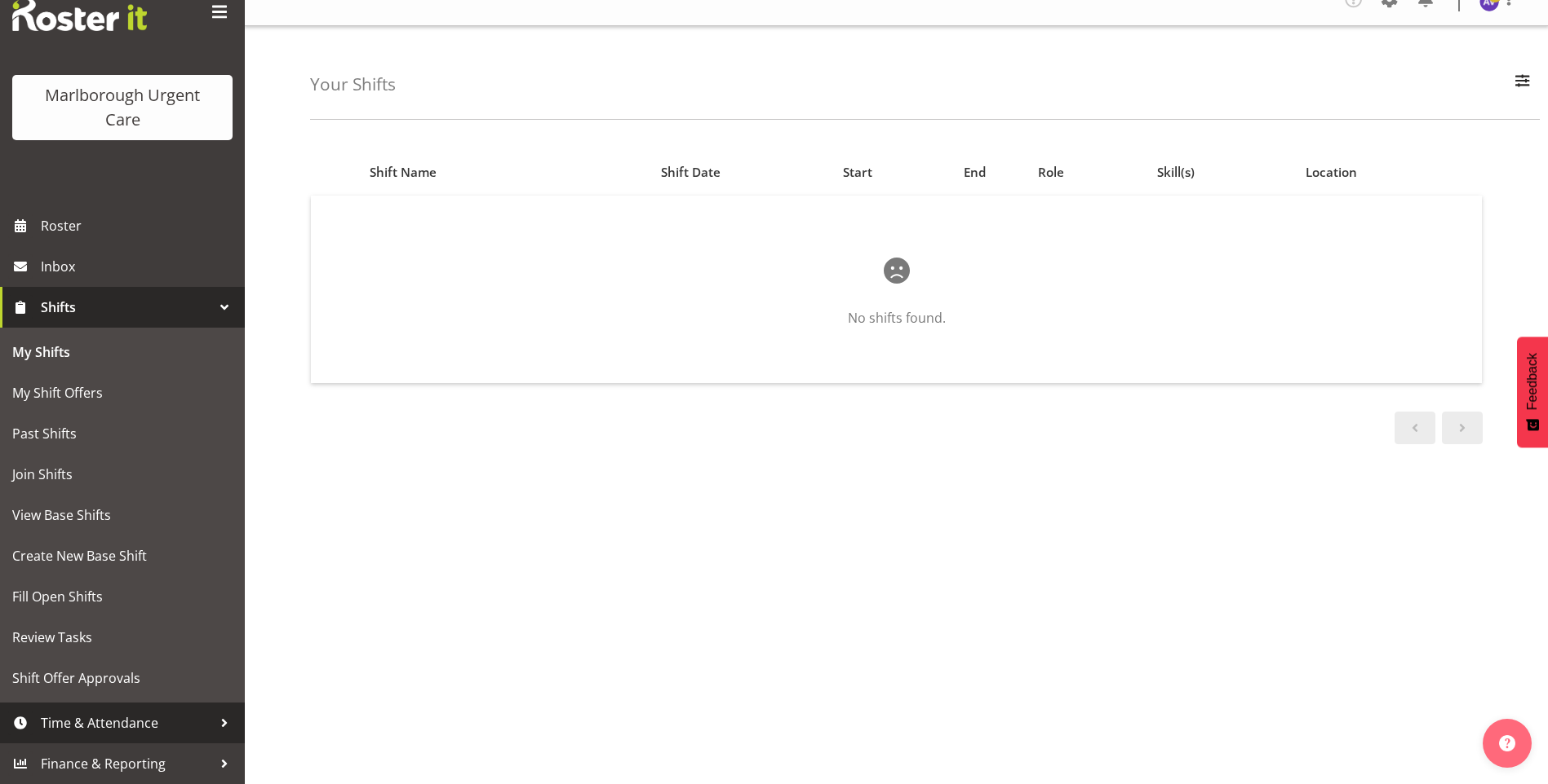
click at [99, 727] on span "Time & Attendance" at bounding box center [127, 723] width 171 height 25
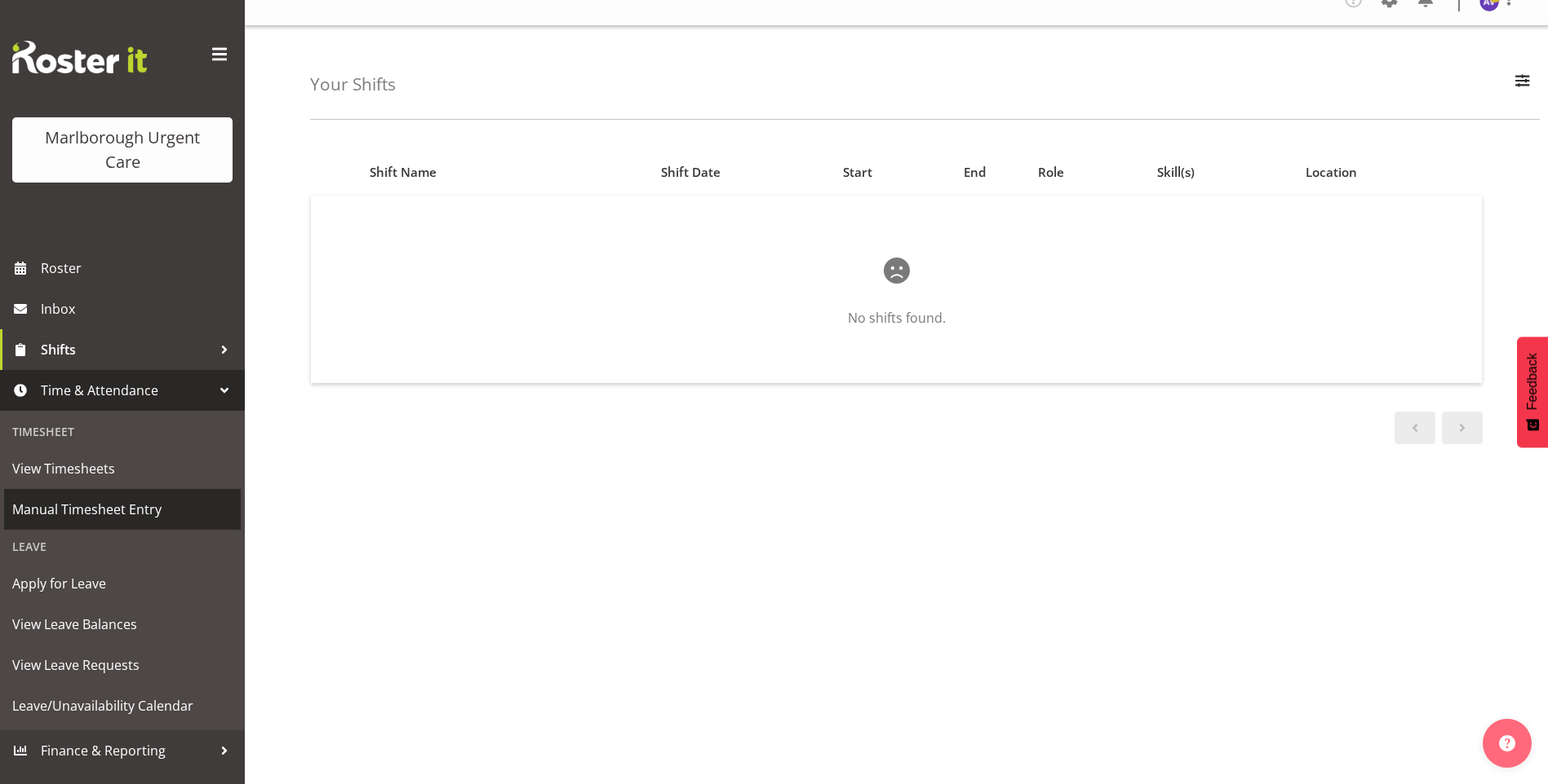
scroll to position [0, 0]
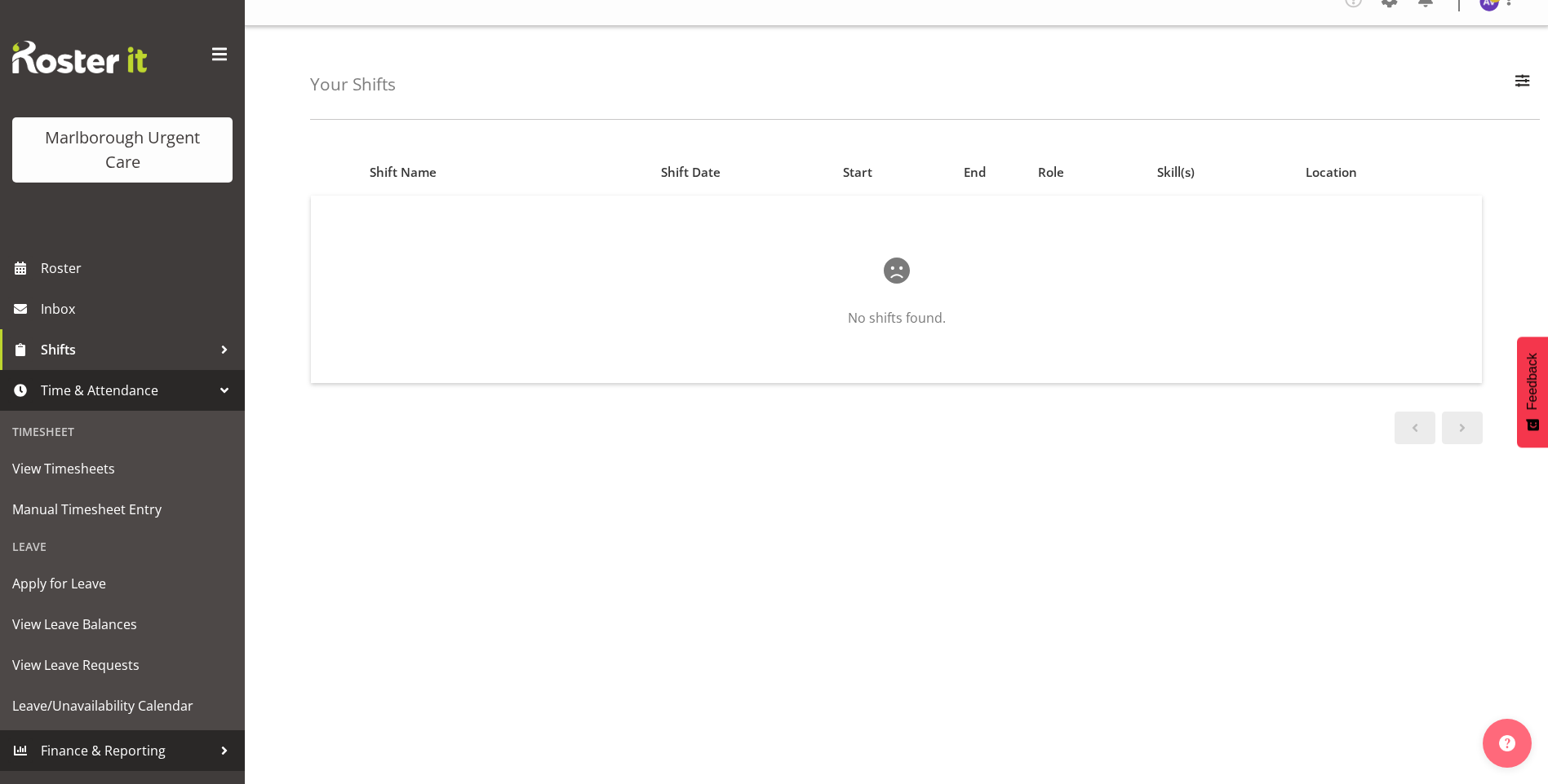
click at [88, 742] on span "Finance & Reporting" at bounding box center [127, 750] width 171 height 25
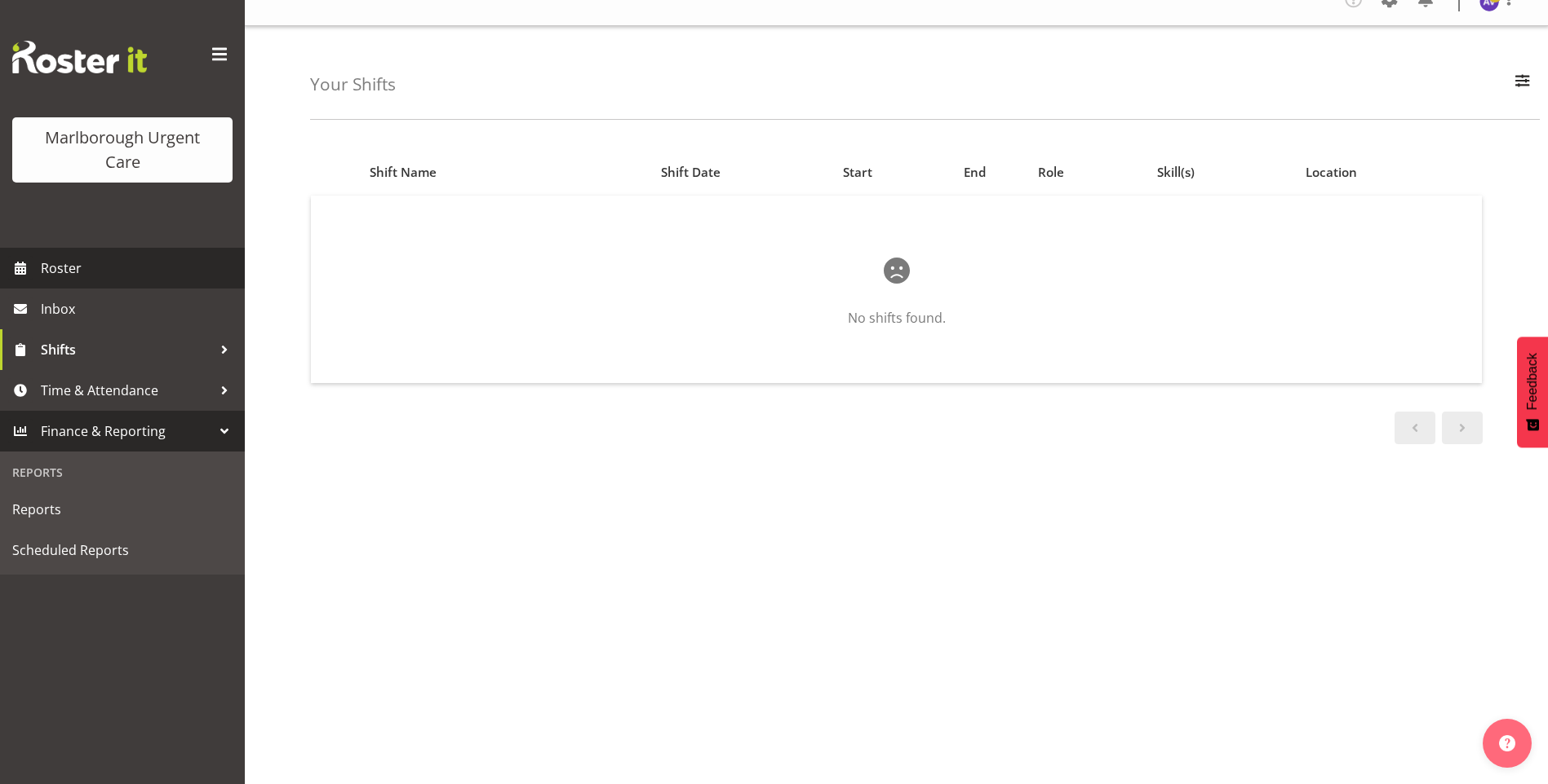
click at [73, 263] on span "Roster" at bounding box center [139, 268] width 196 height 25
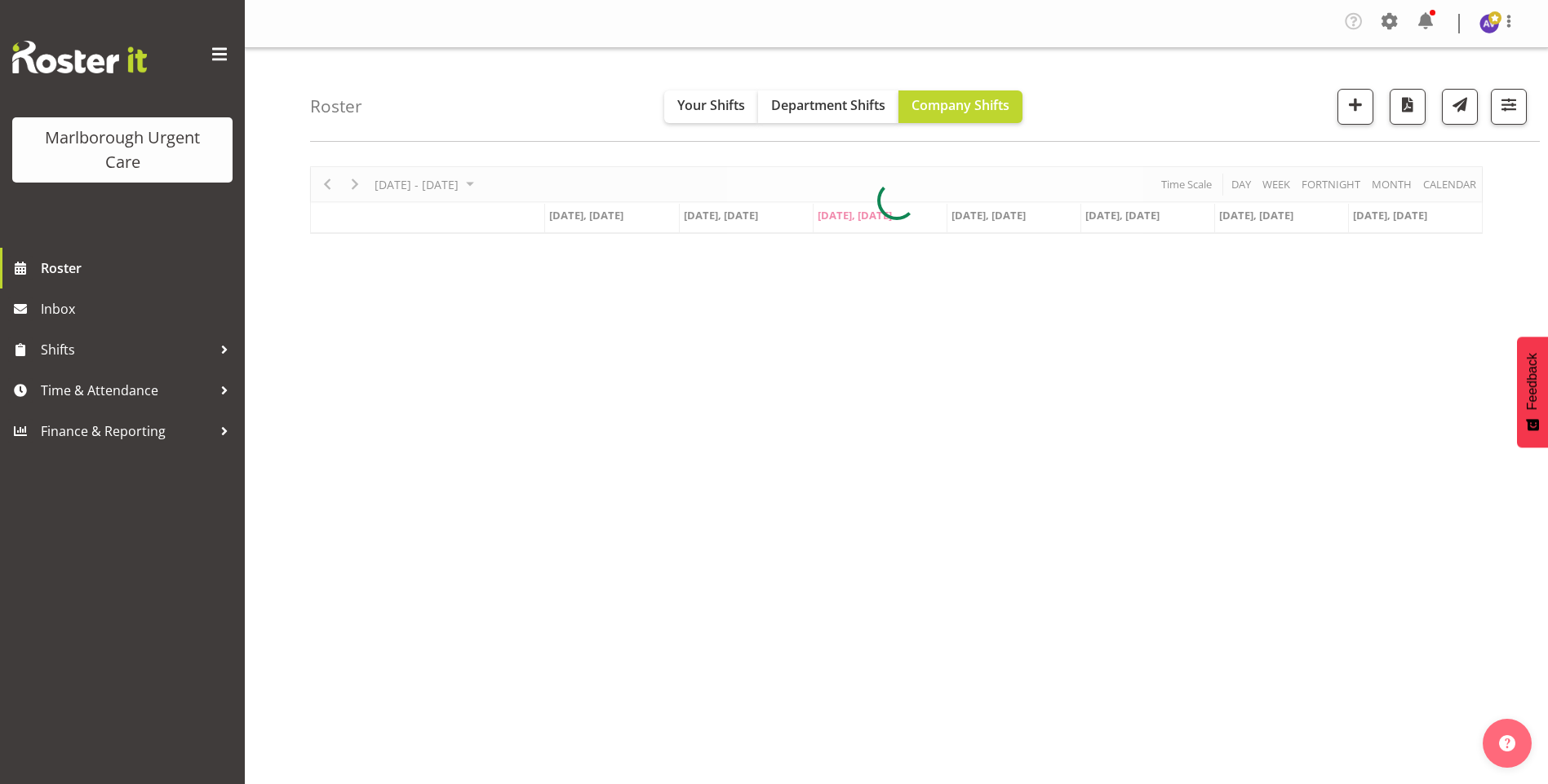
click at [223, 51] on span at bounding box center [219, 55] width 26 height 26
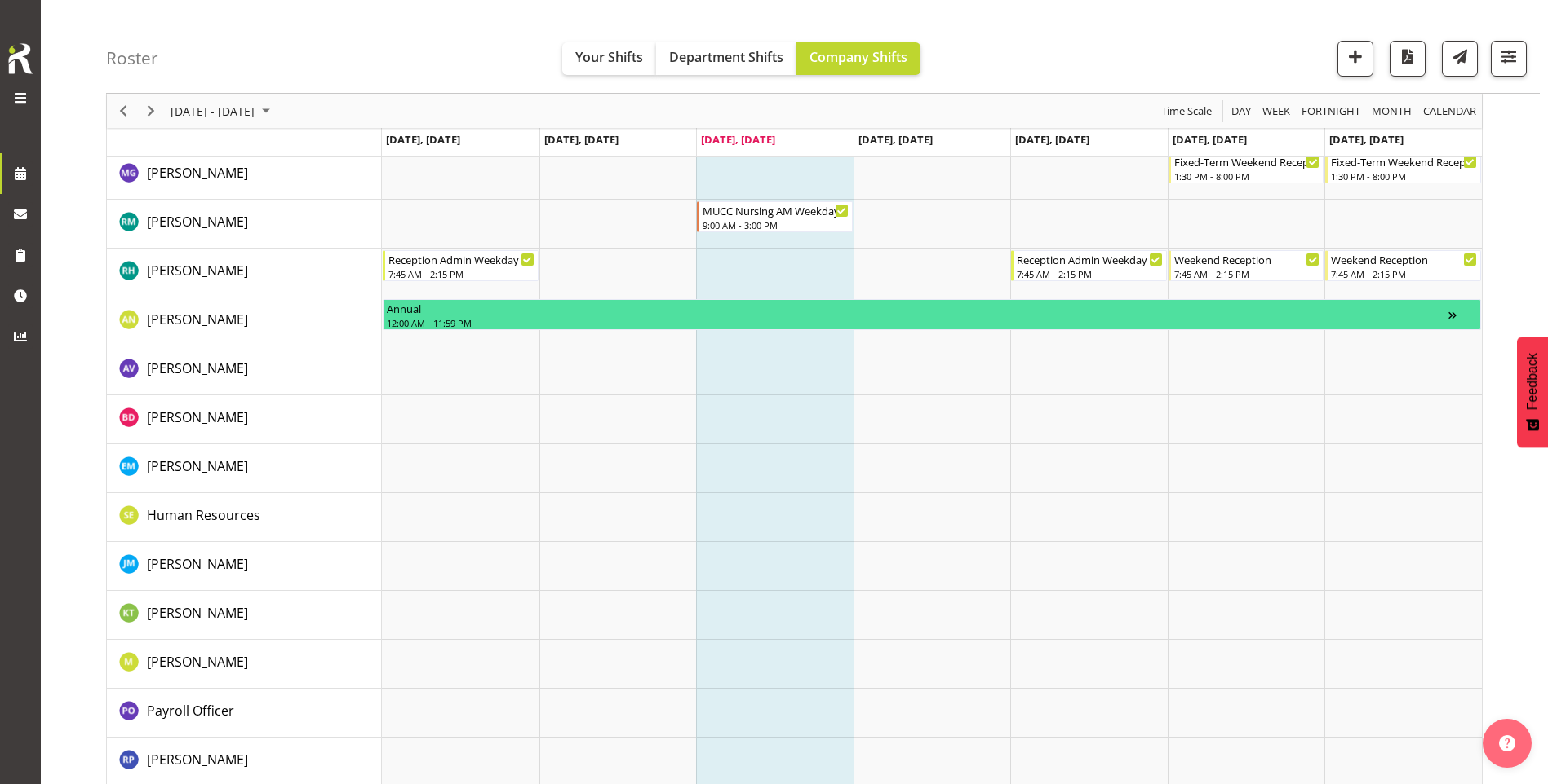
scroll to position [391, 0]
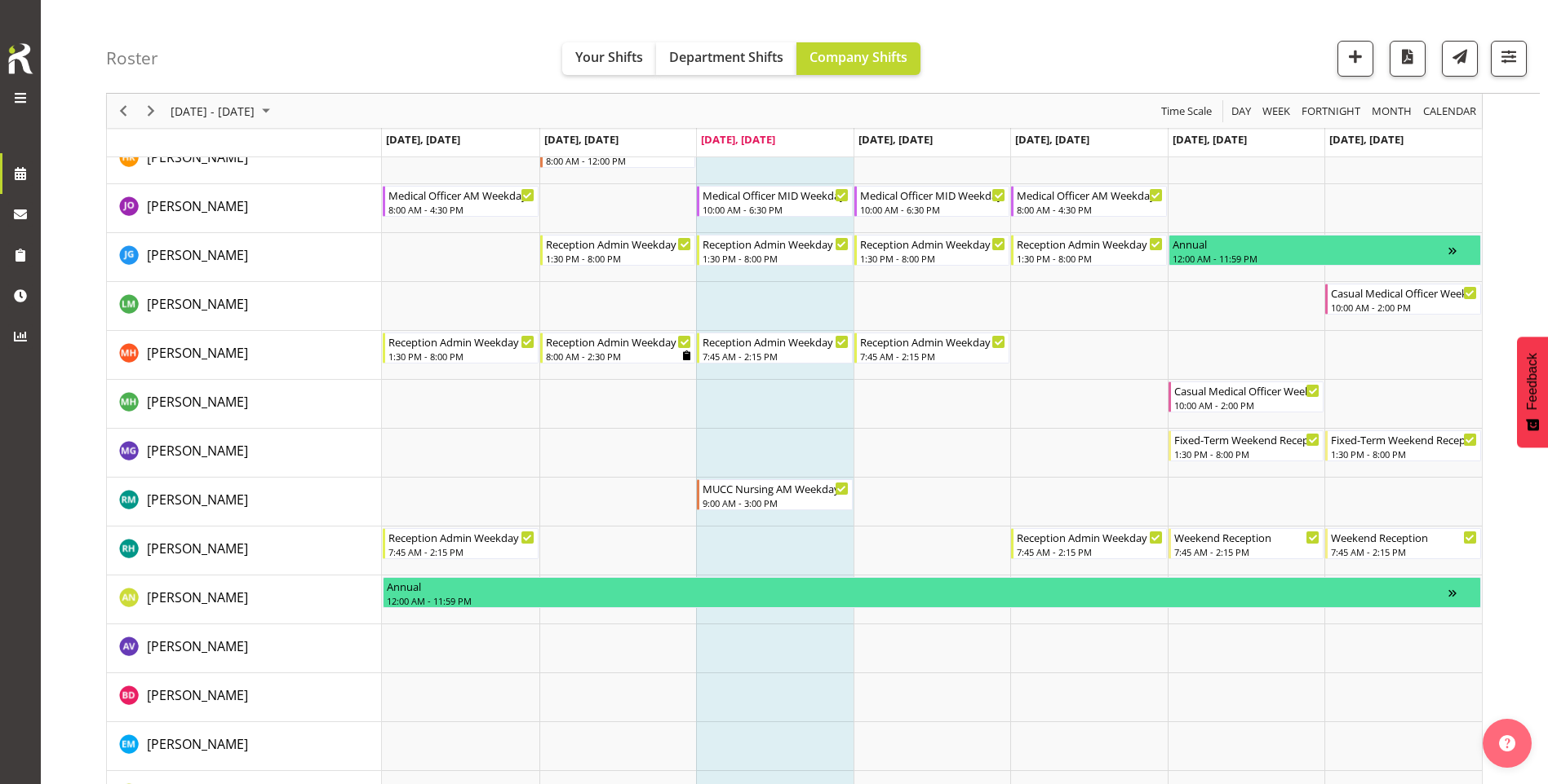
click at [17, 94] on span at bounding box center [20, 98] width 19 height 19
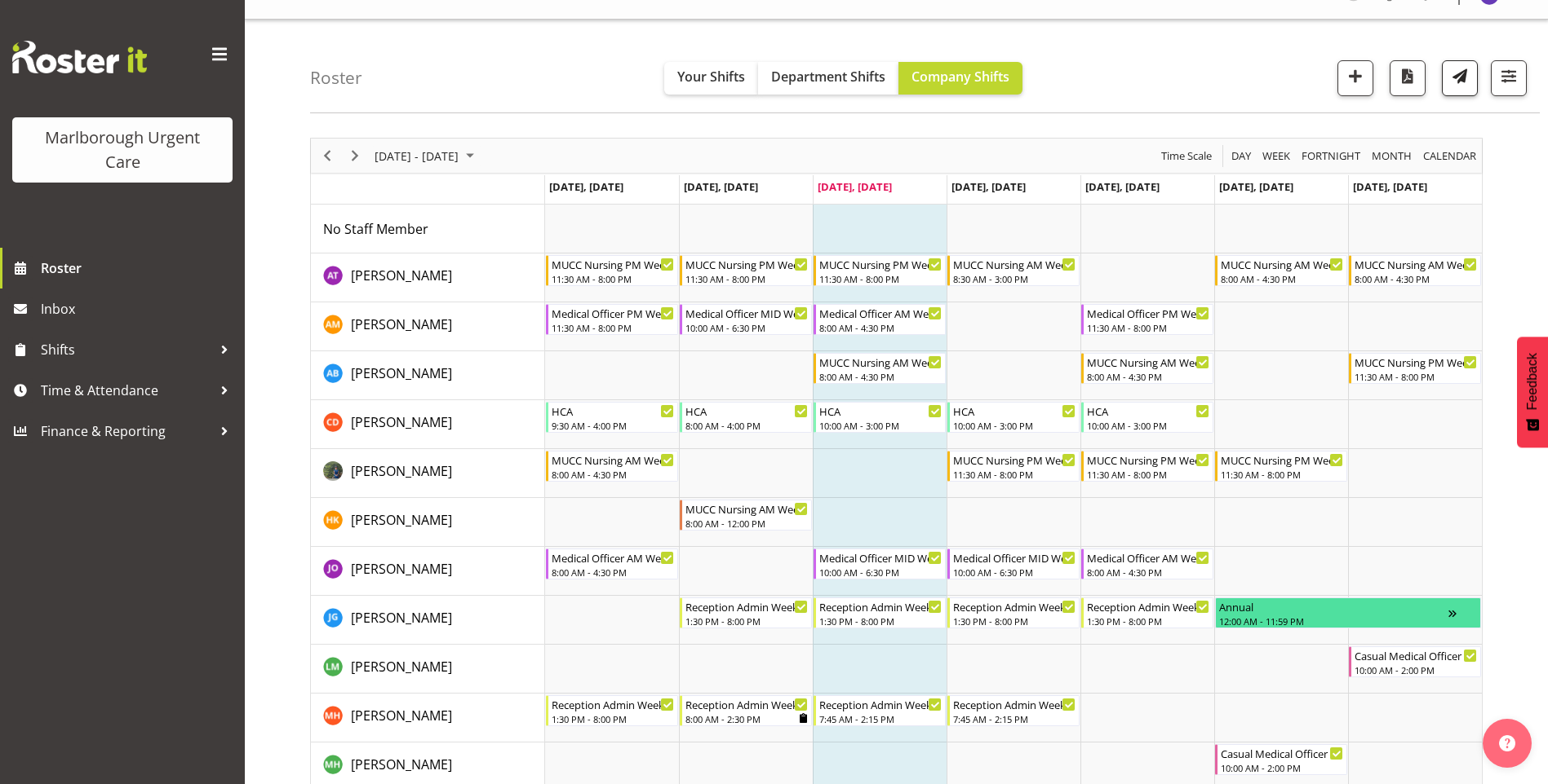
scroll to position [0, 0]
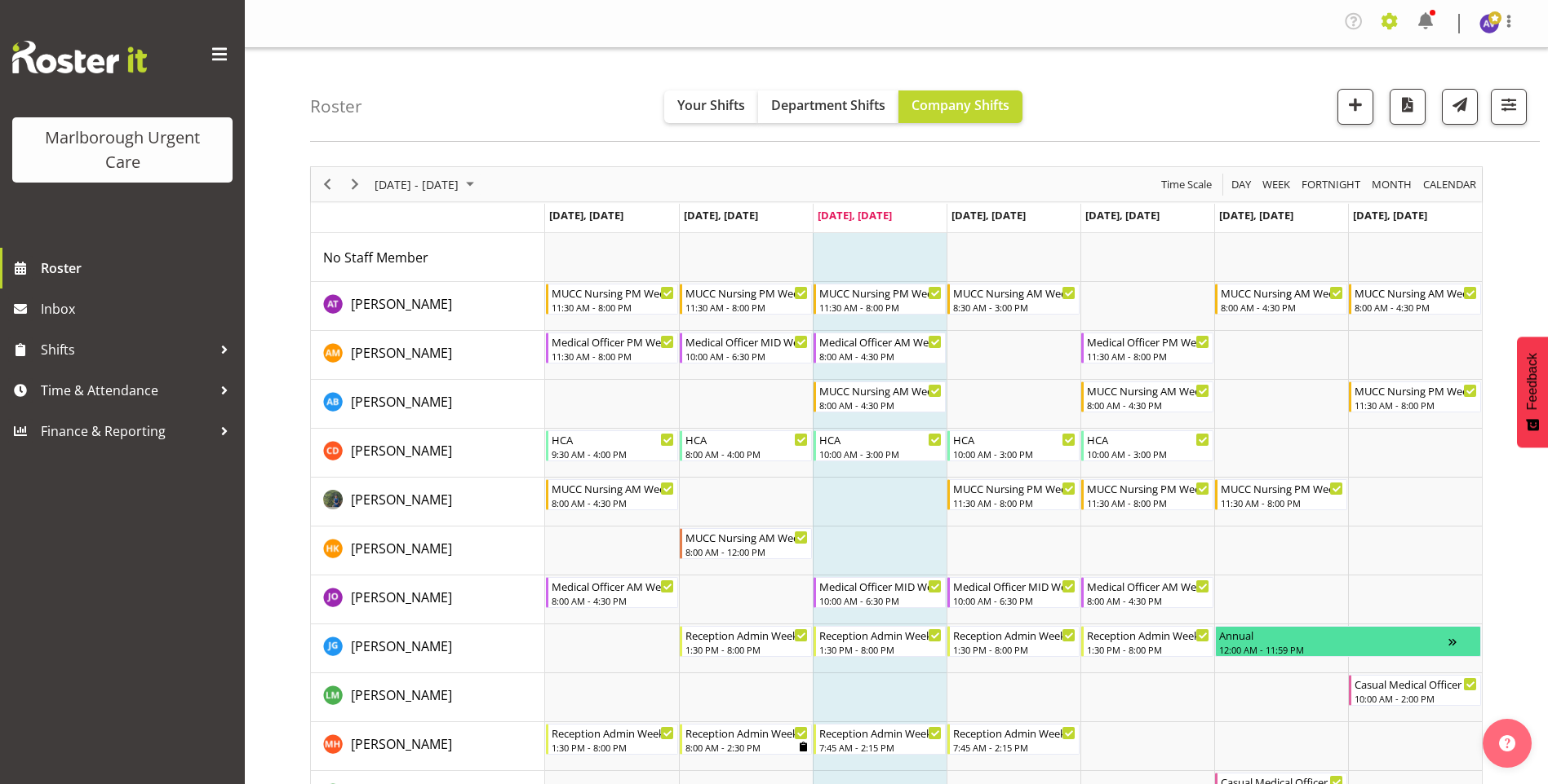
click at [1387, 22] on span at bounding box center [1389, 21] width 26 height 26
click at [1310, 117] on link "Employees" at bounding box center [1325, 122] width 157 height 29
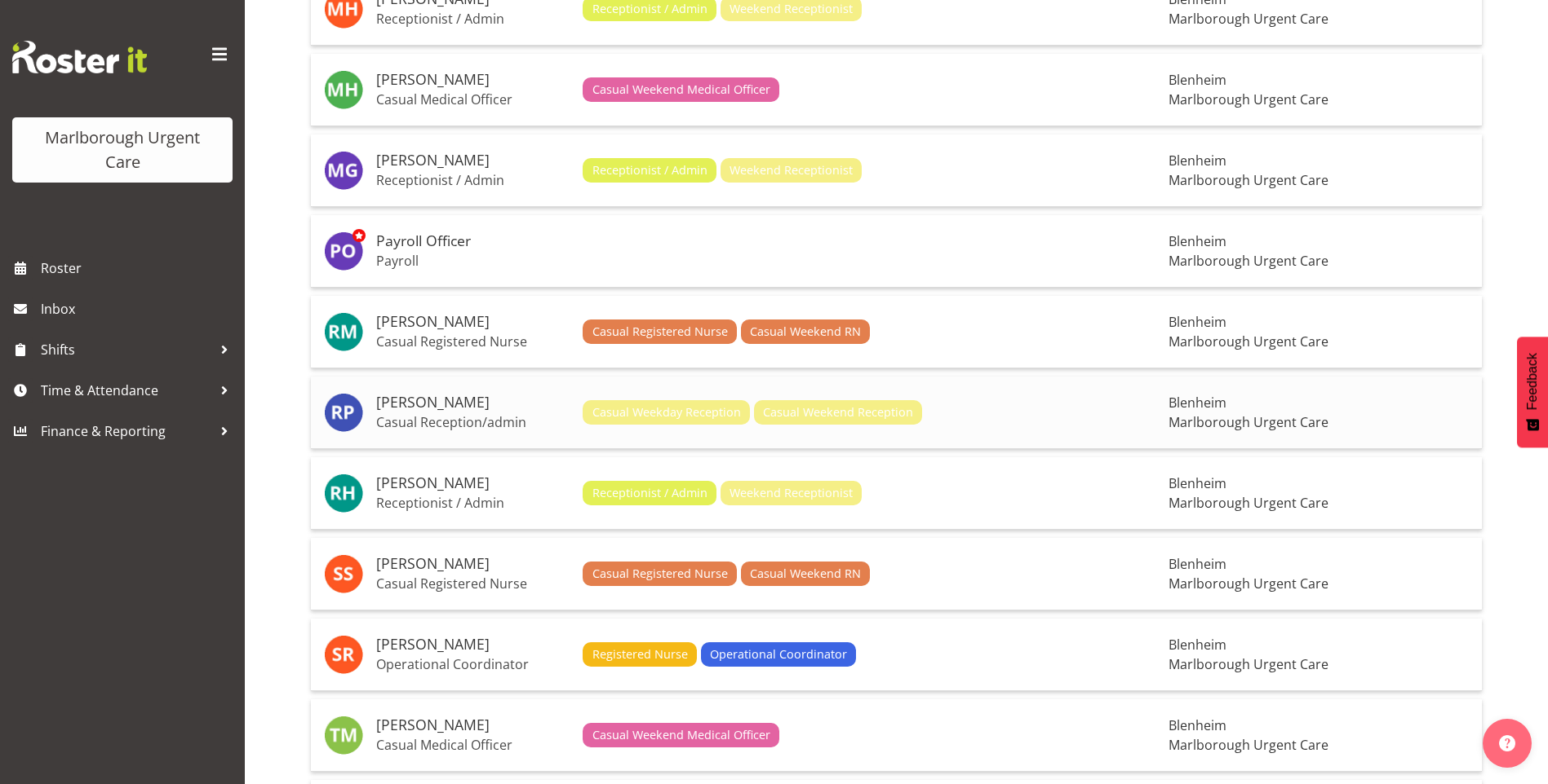
scroll to position [1631, 0]
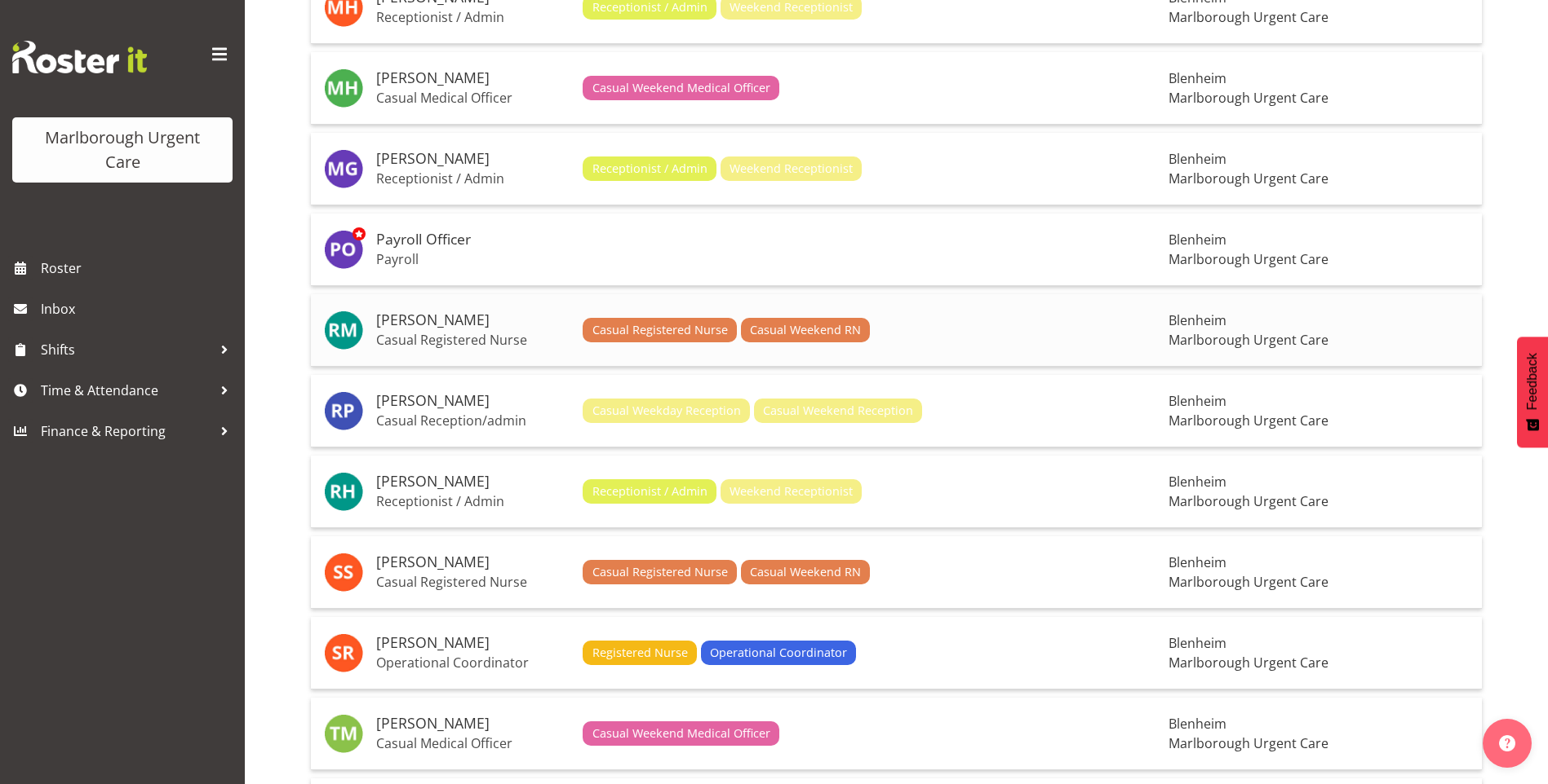
click at [421, 319] on h5 "[PERSON_NAME]" at bounding box center [473, 321] width 193 height 16
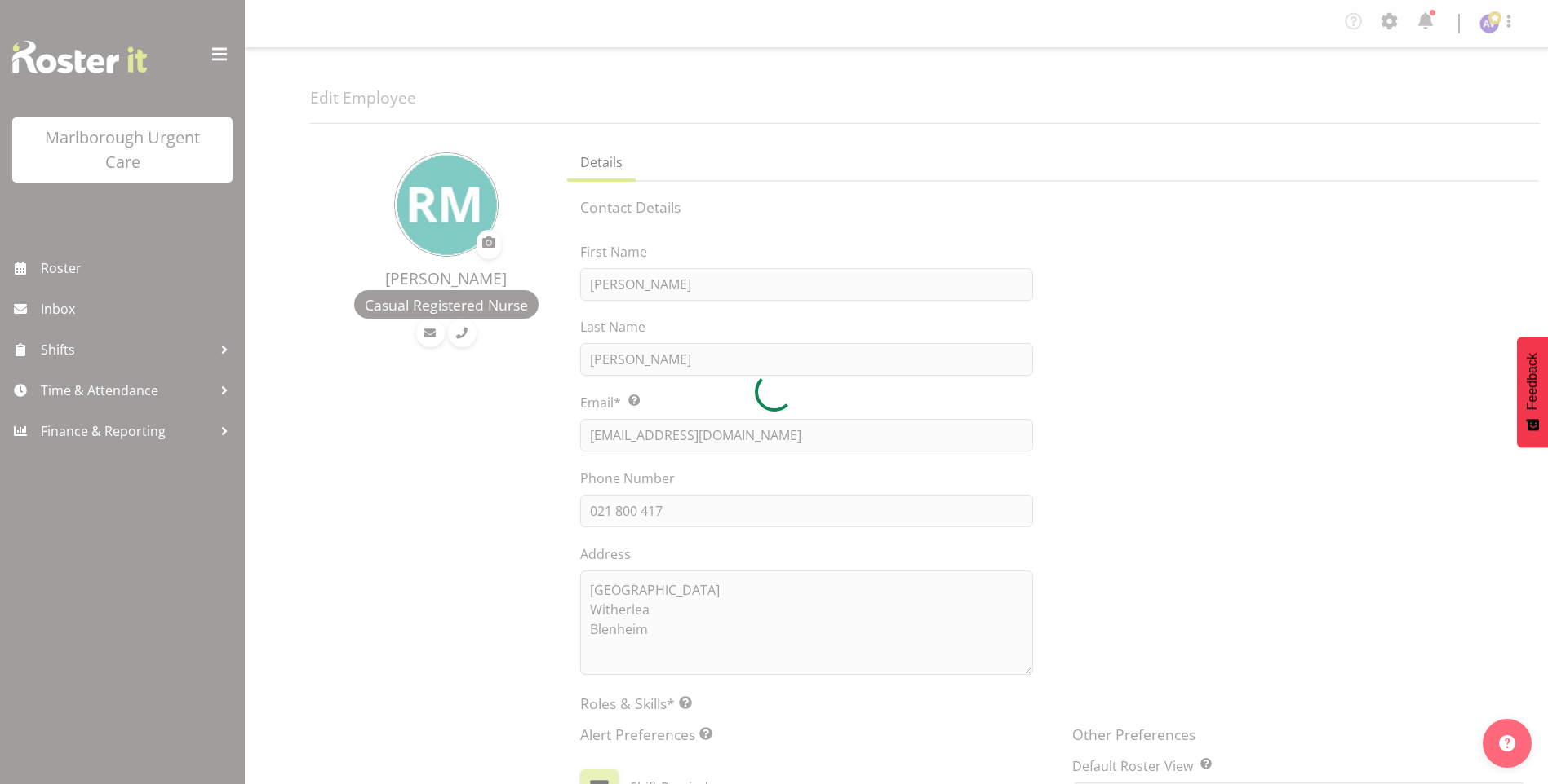
select select "TimelineWeek"
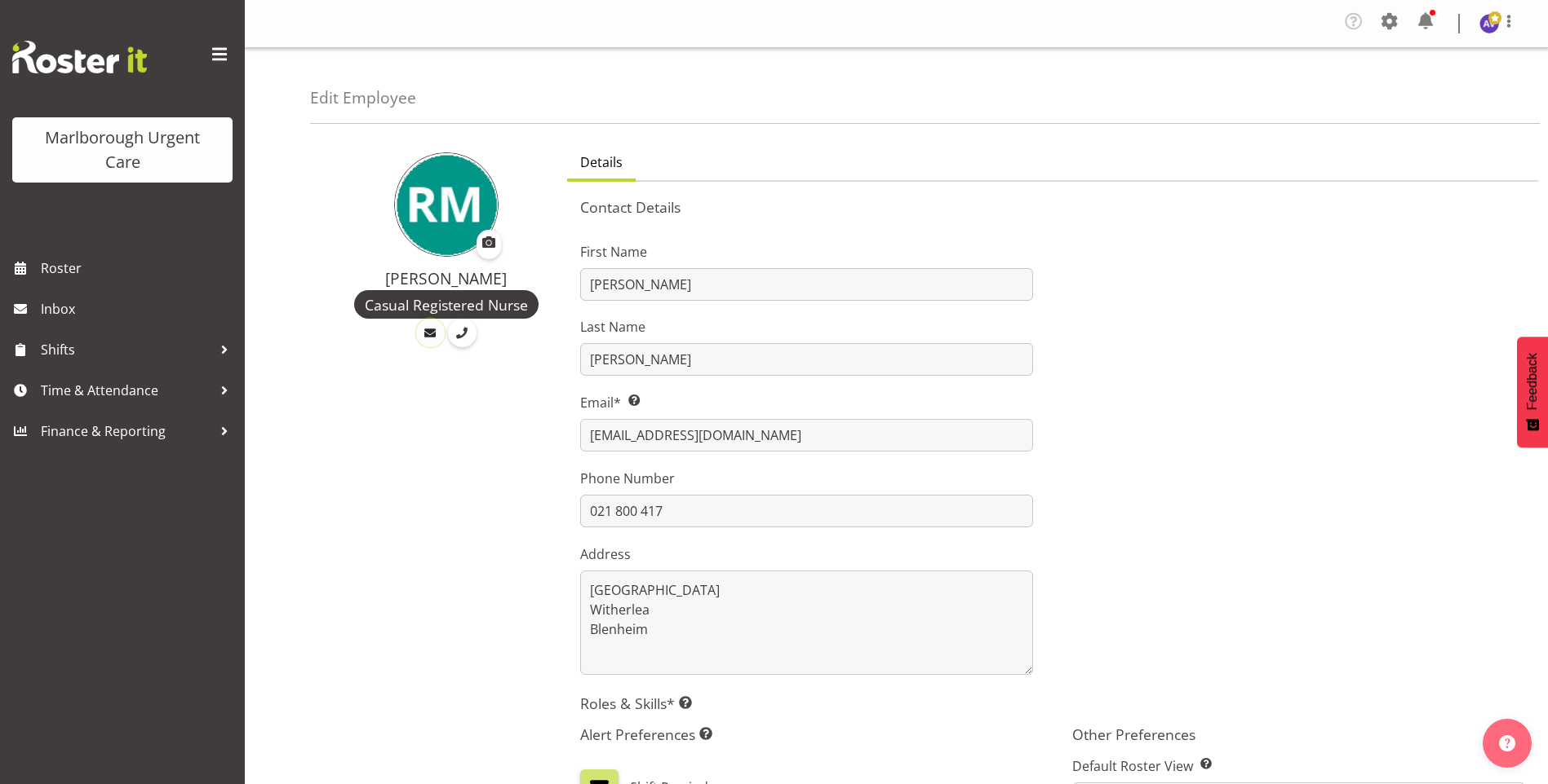
click at [436, 332] on span at bounding box center [430, 334] width 18 height 18
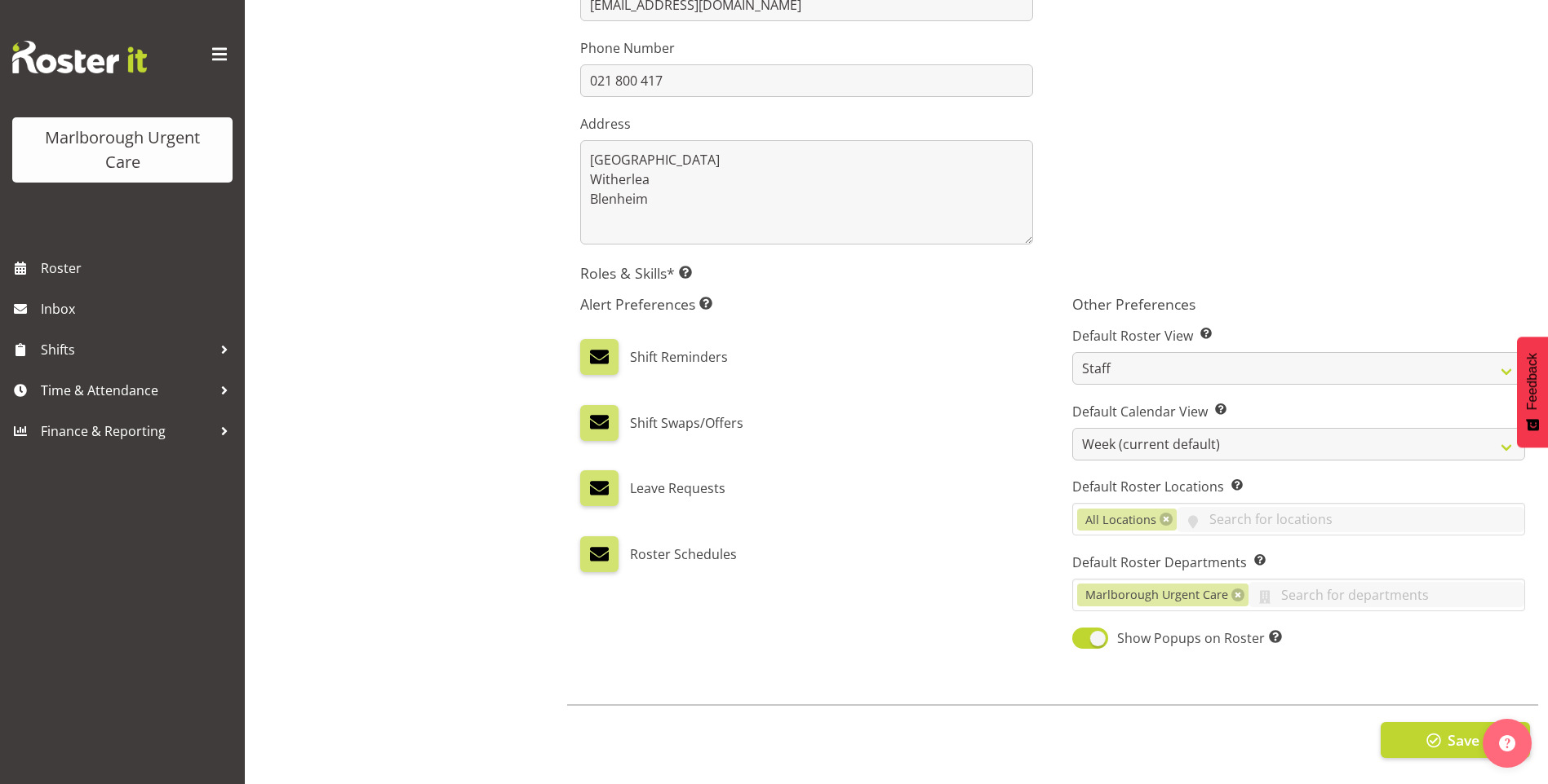
scroll to position [443, 0]
click at [695, 544] on label "Roster Schedules" at bounding box center [682, 553] width 107 height 36
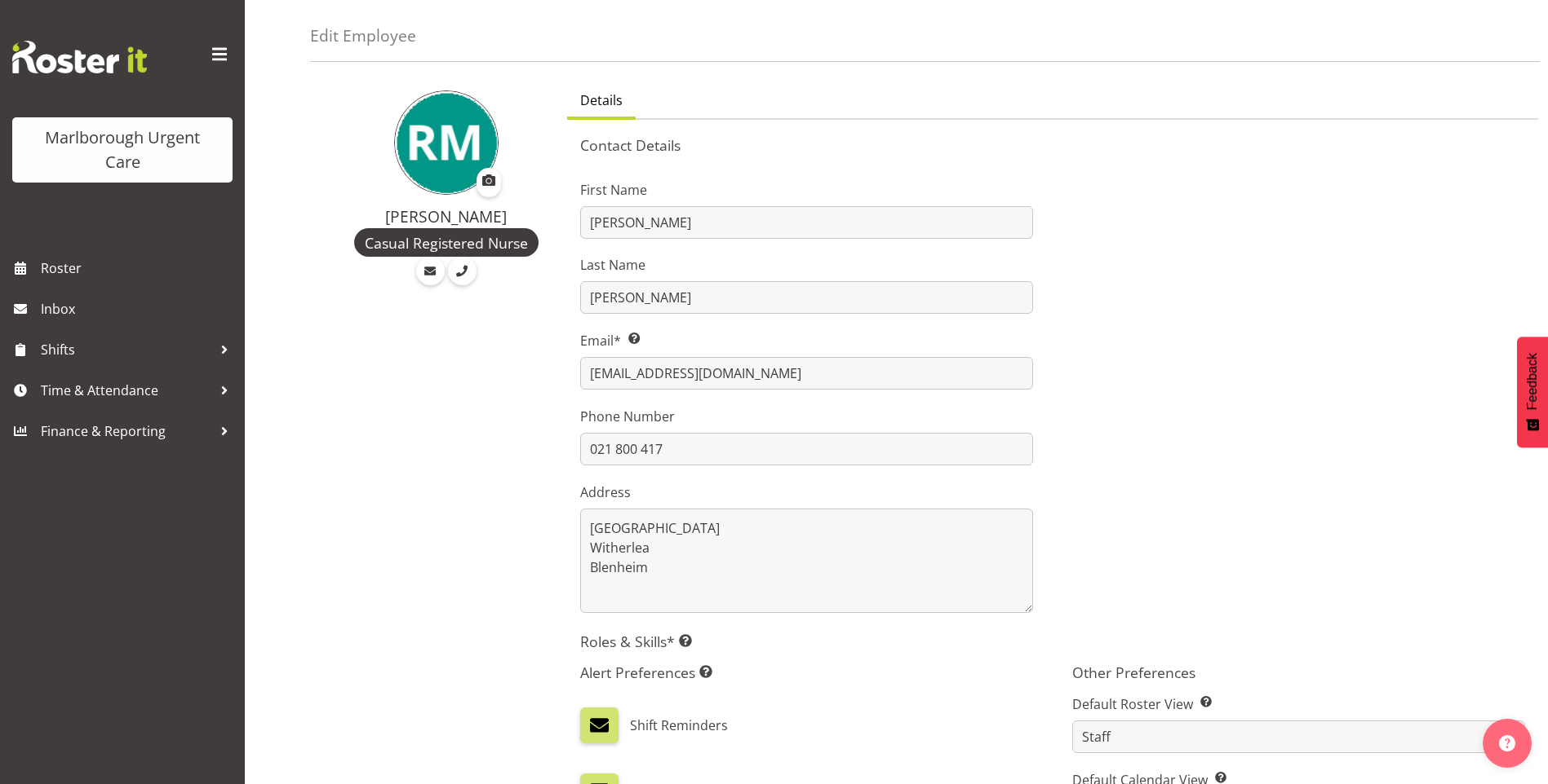
scroll to position [35, 0]
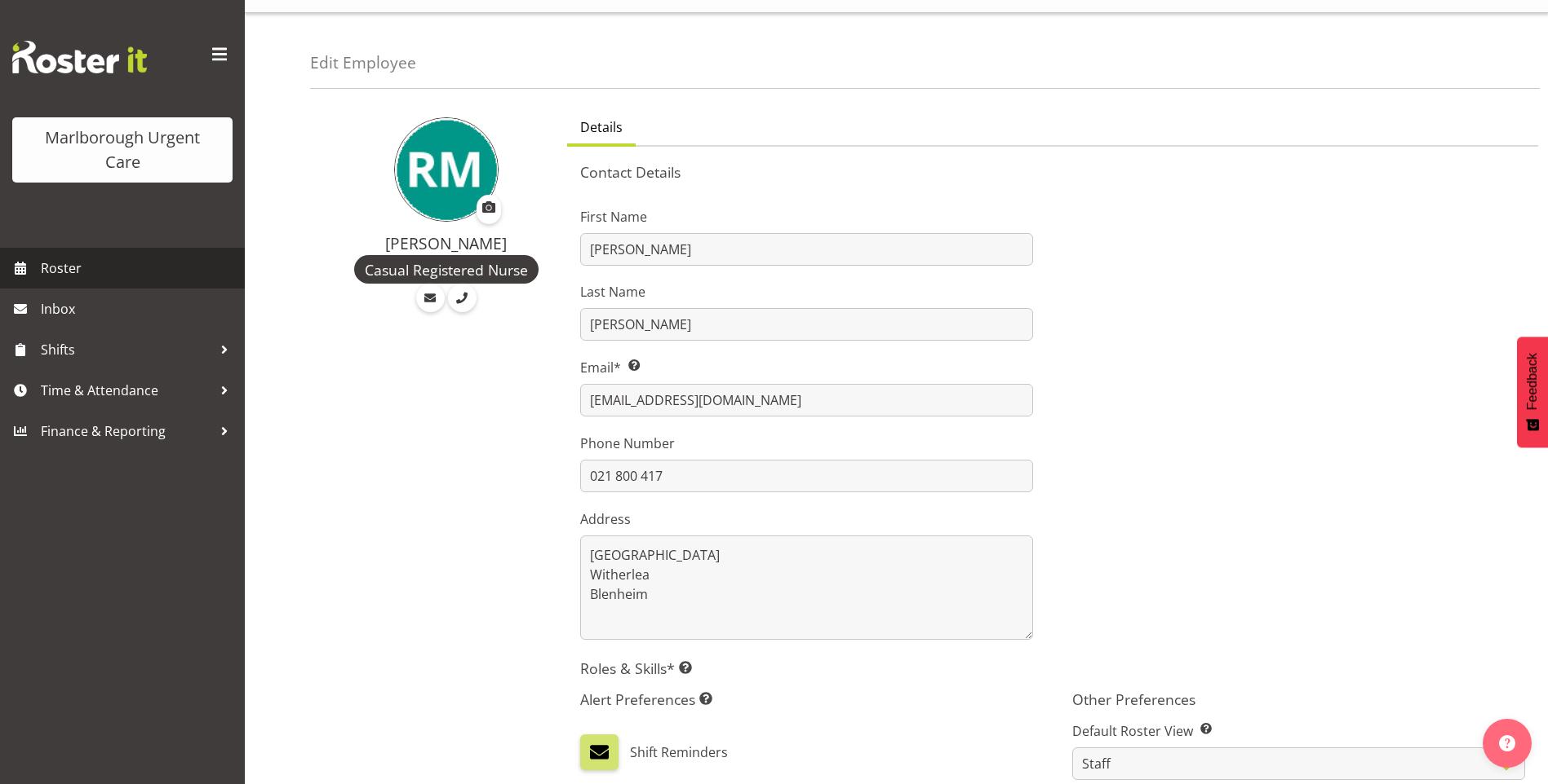
click at [76, 258] on span "Roster" at bounding box center [139, 268] width 196 height 25
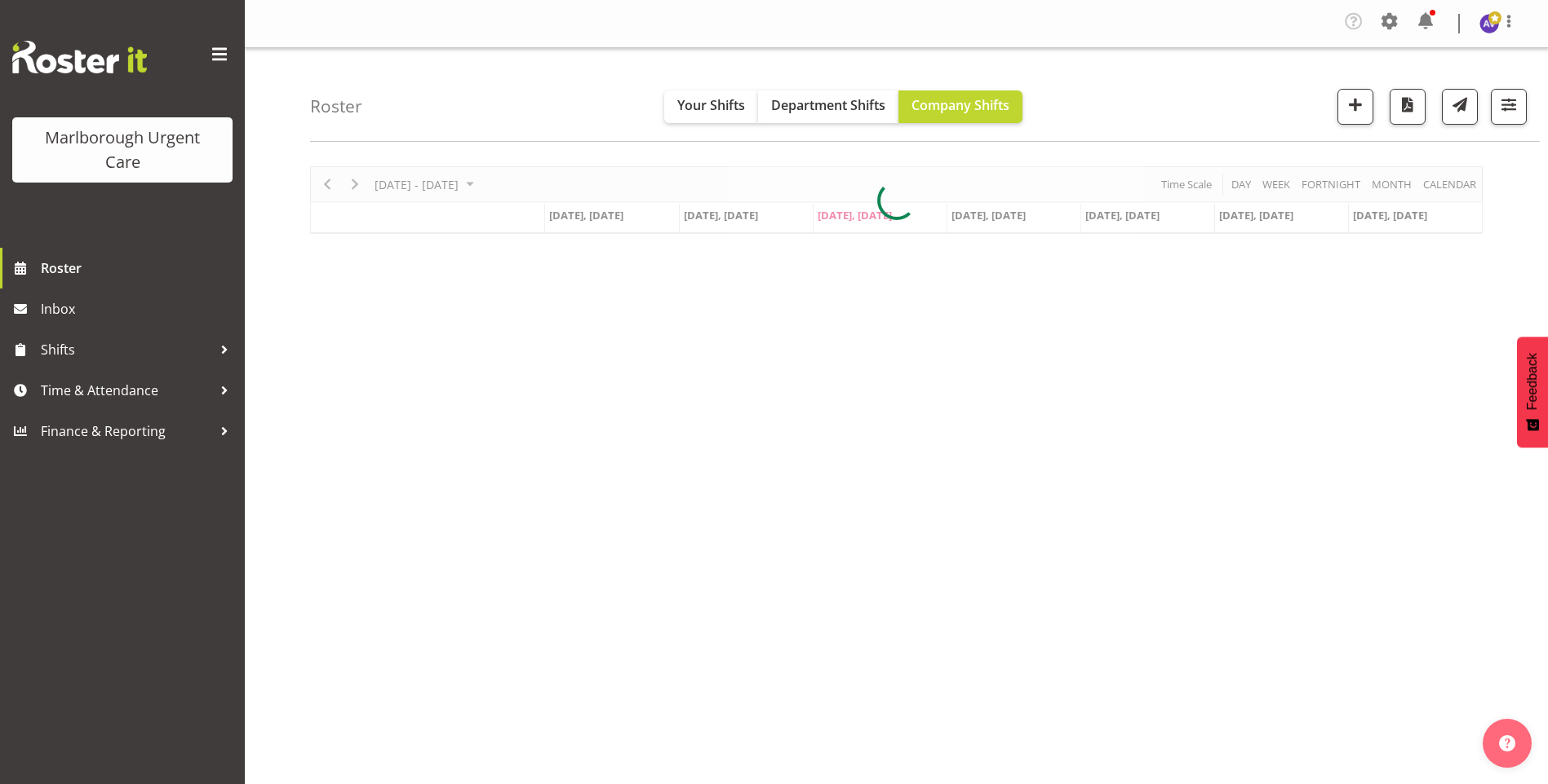
click at [222, 50] on span at bounding box center [219, 55] width 26 height 26
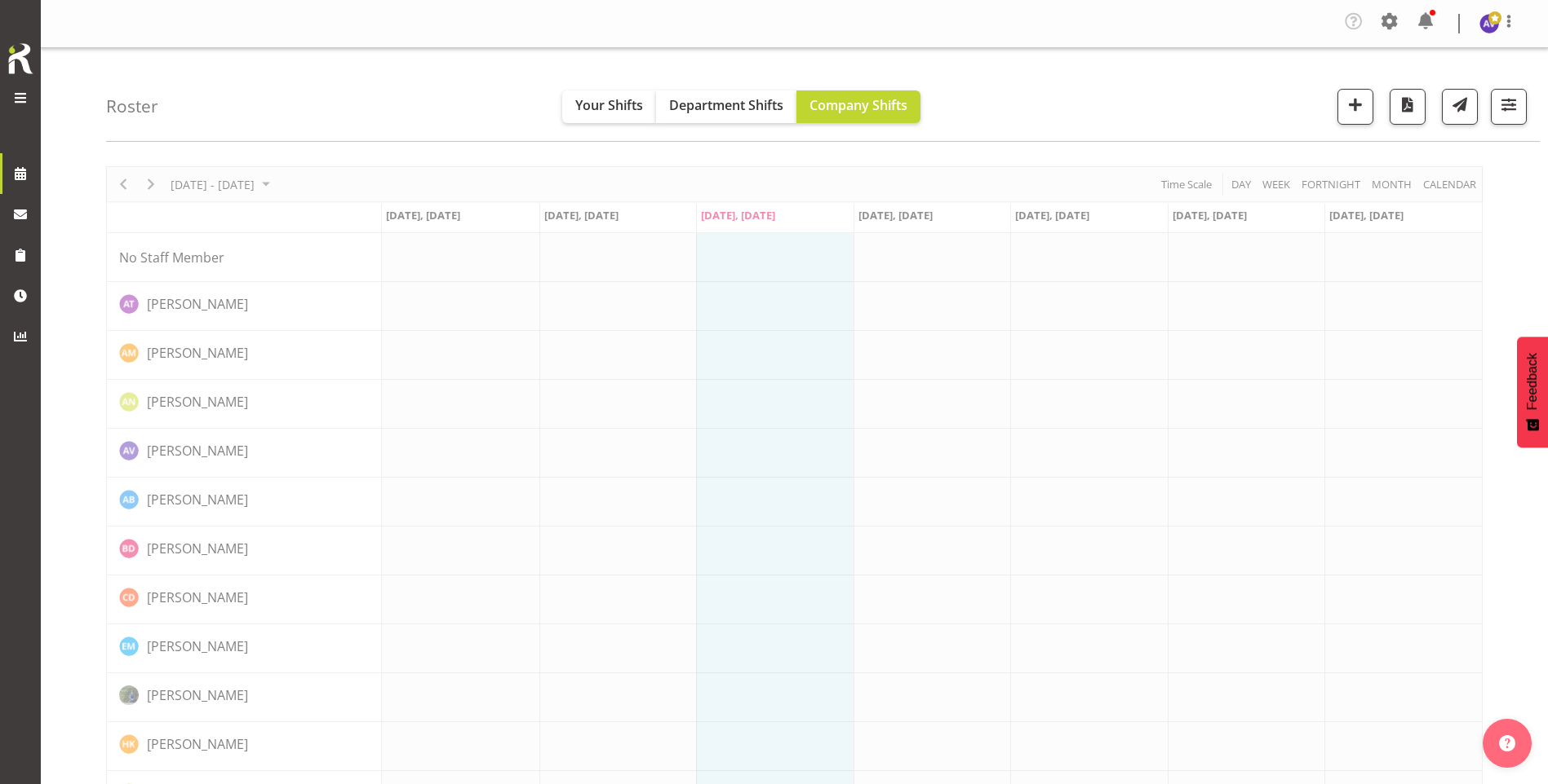
click at [25, 98] on span at bounding box center [20, 98] width 19 height 19
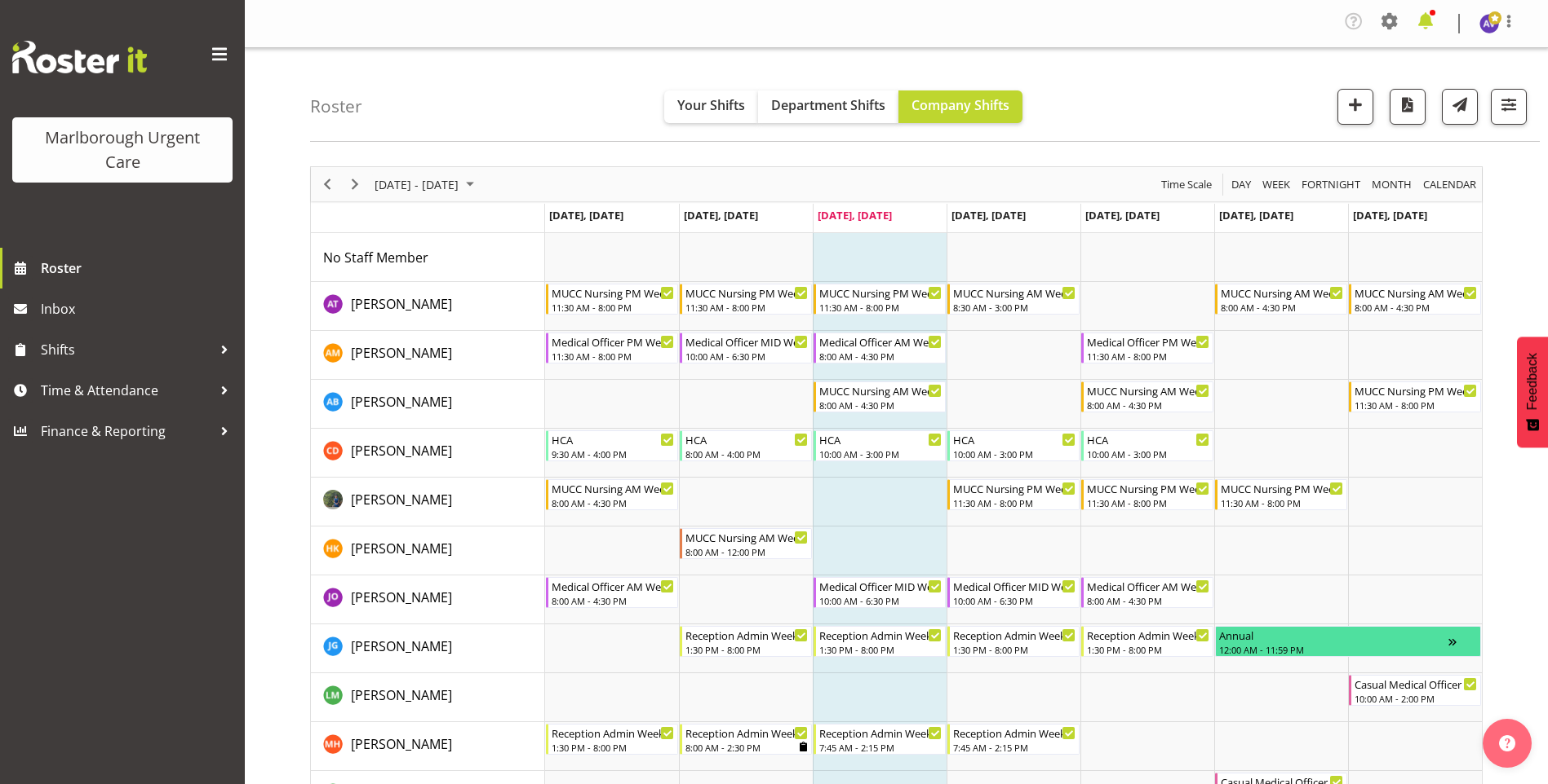
click at [1426, 23] on span at bounding box center [1425, 21] width 26 height 26
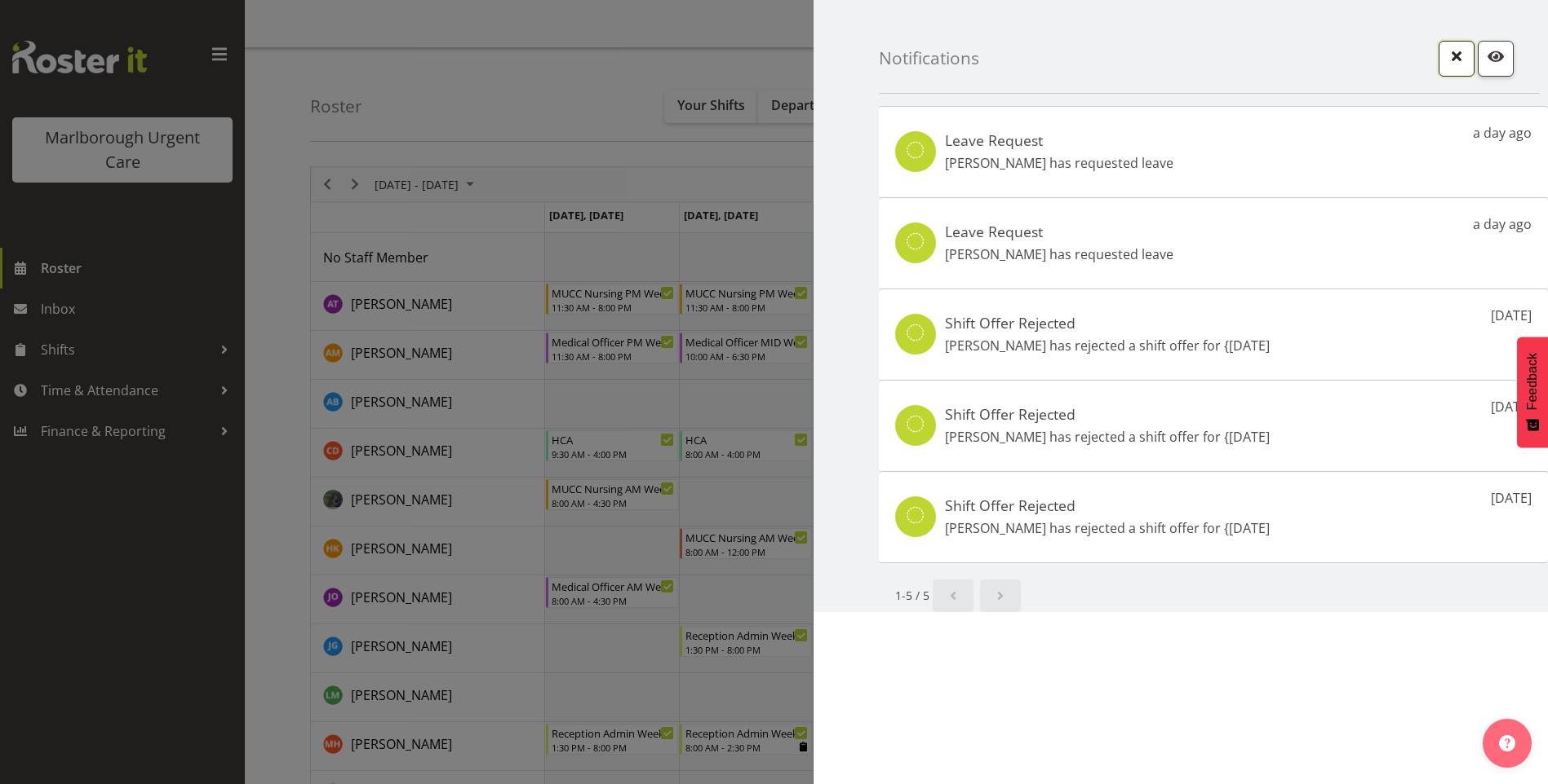
click at [1446, 49] on span "button" at bounding box center [1456, 56] width 21 height 21
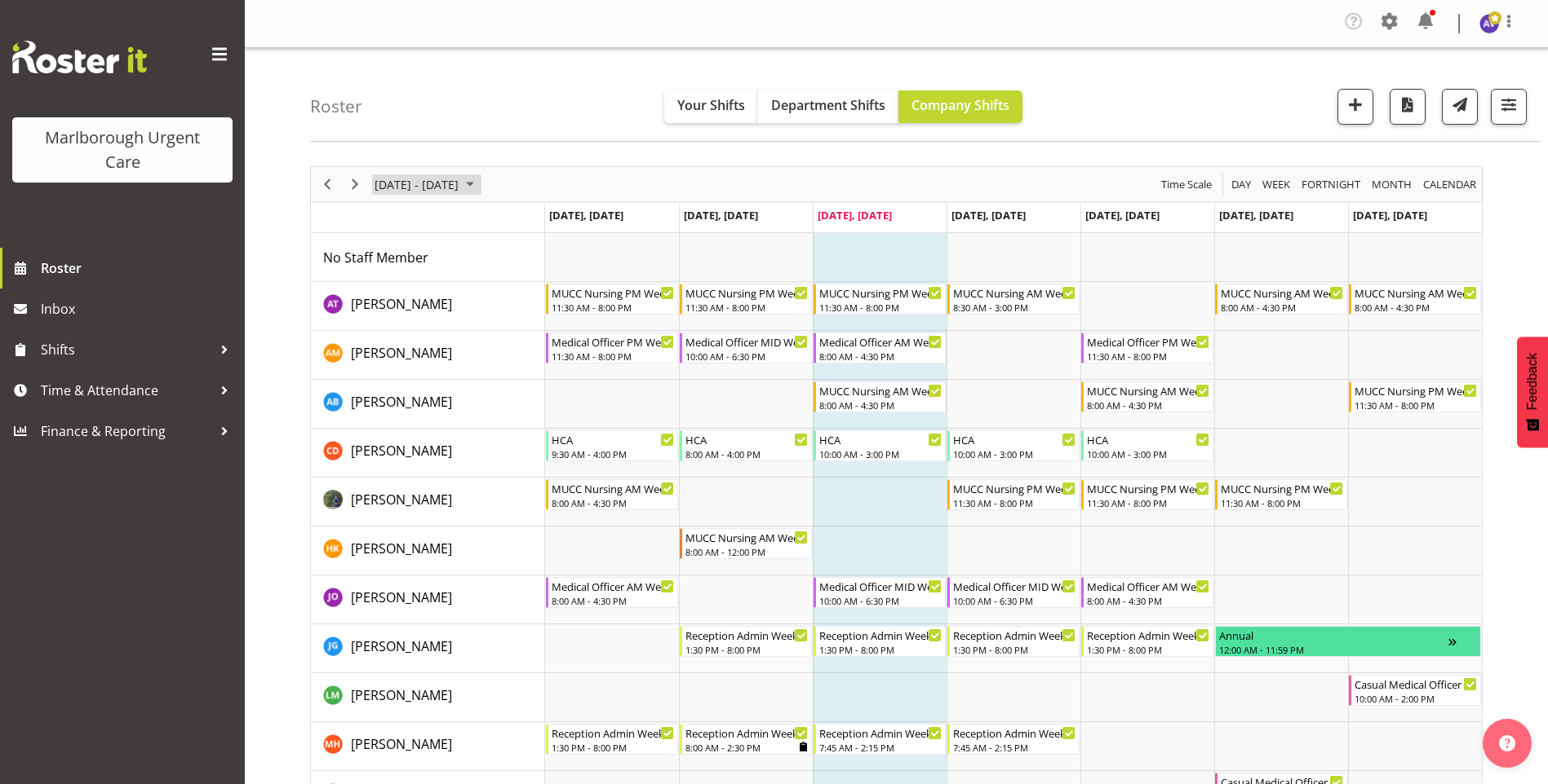
click at [407, 187] on span "[DATE] - [DATE]" at bounding box center [417, 184] width 88 height 20
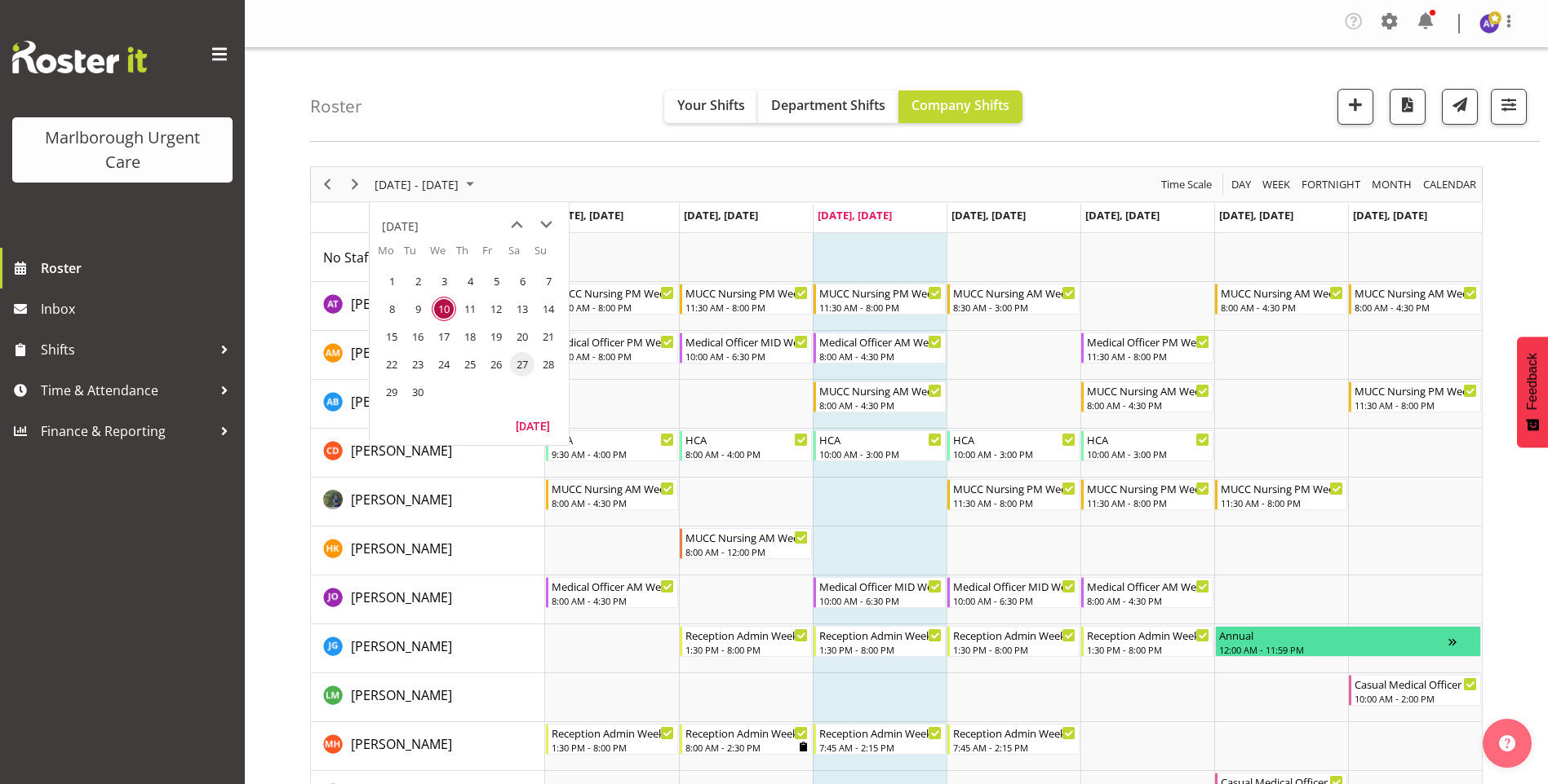
click at [518, 366] on span "27" at bounding box center [522, 364] width 25 height 25
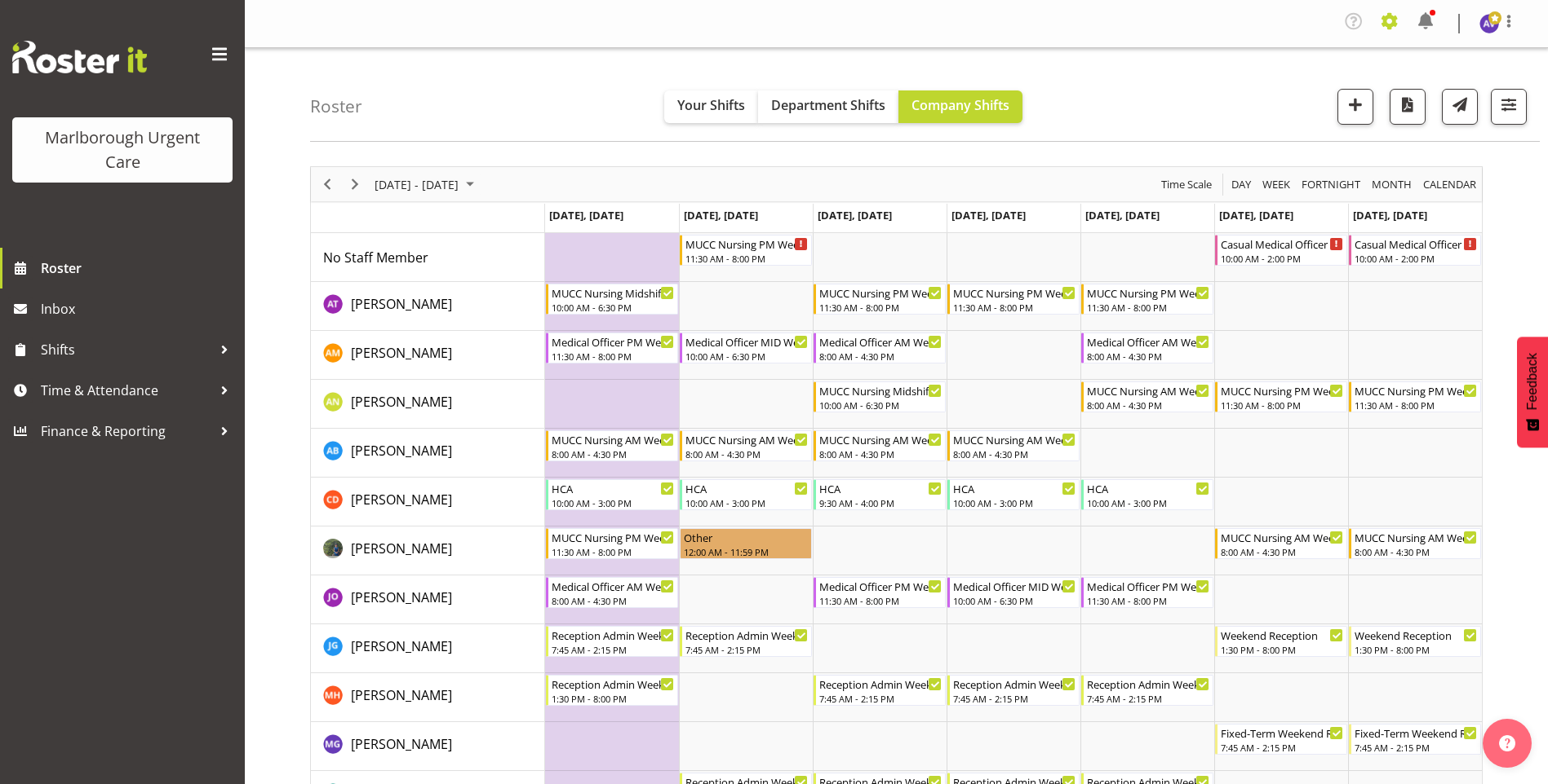
click at [1388, 16] on span at bounding box center [1389, 21] width 26 height 26
click at [1323, 125] on link "Employees" at bounding box center [1325, 122] width 157 height 29
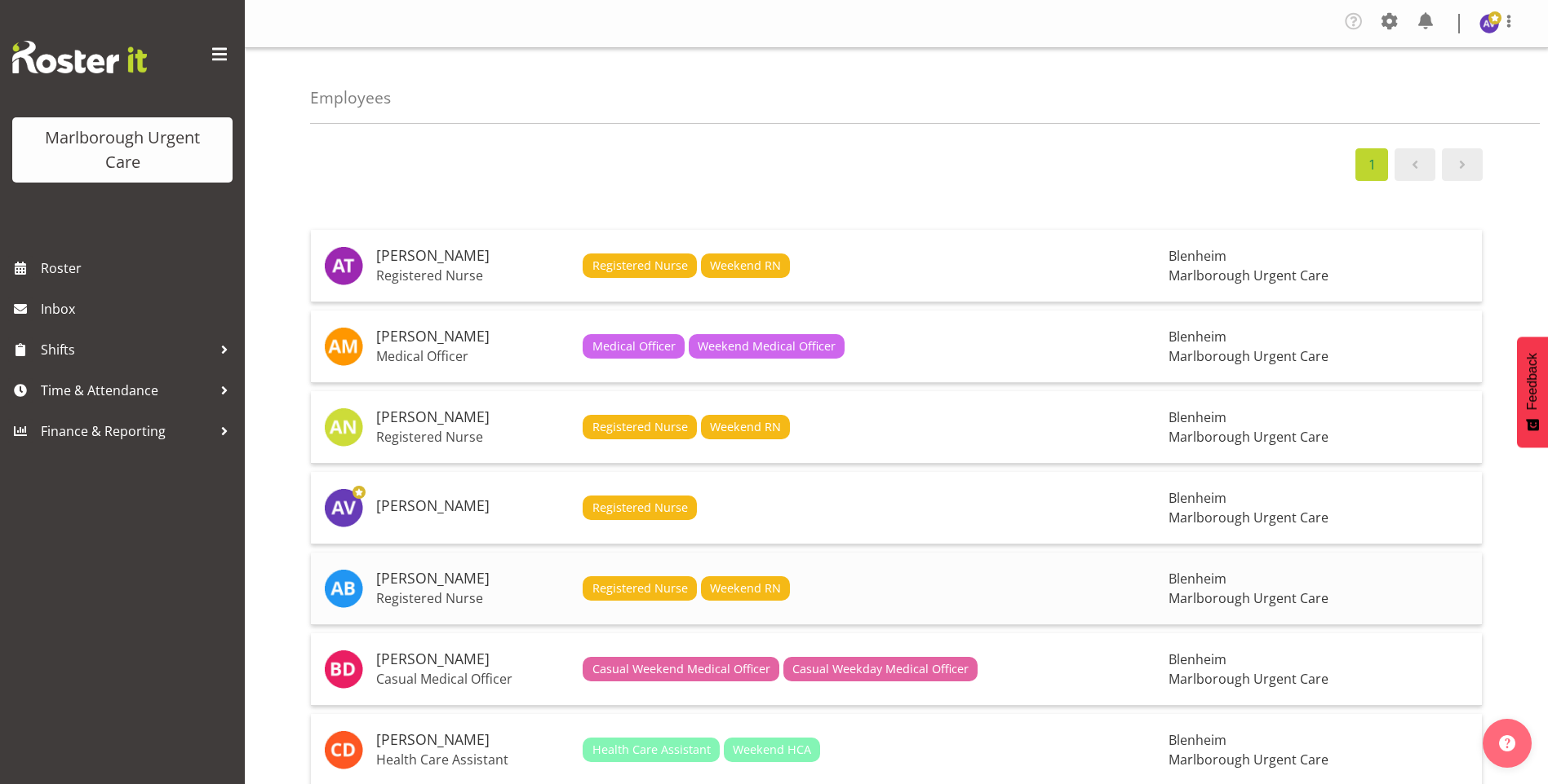
click at [421, 583] on h5 "[PERSON_NAME]" at bounding box center [473, 579] width 193 height 16
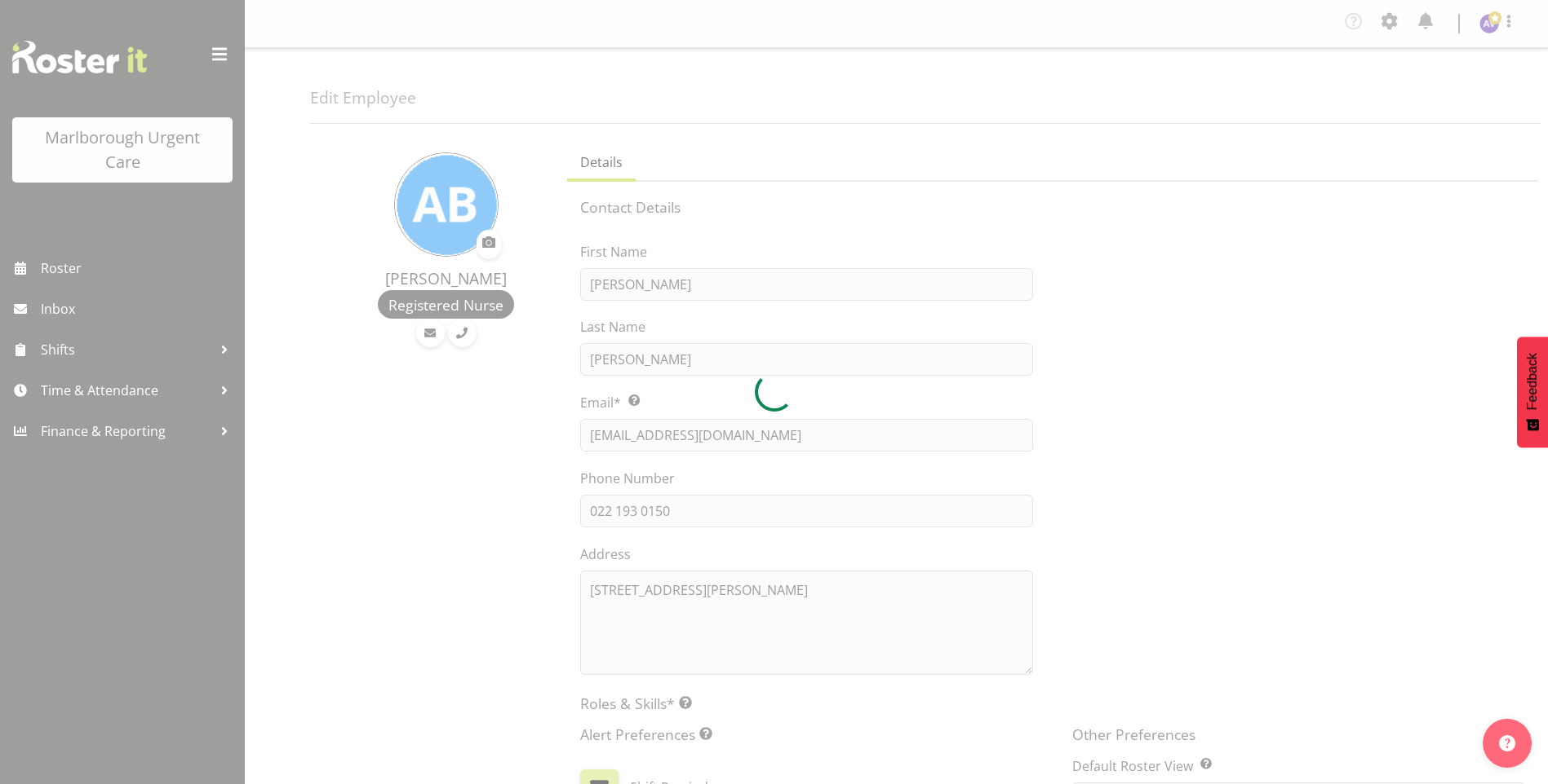
select select "TimelineWeek"
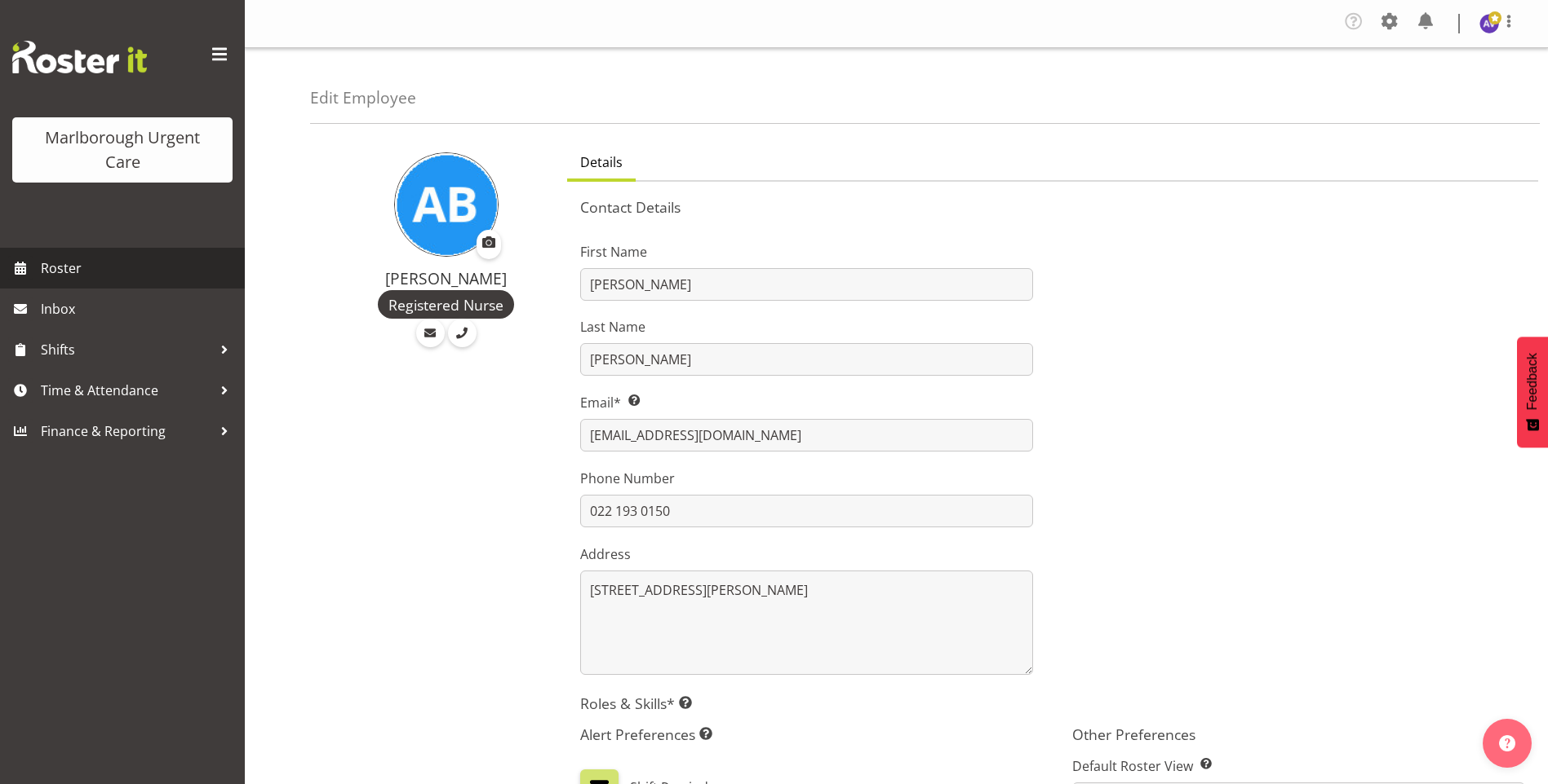
click at [51, 259] on span "Roster" at bounding box center [139, 268] width 196 height 25
